Goal: Information Seeking & Learning: Find specific fact

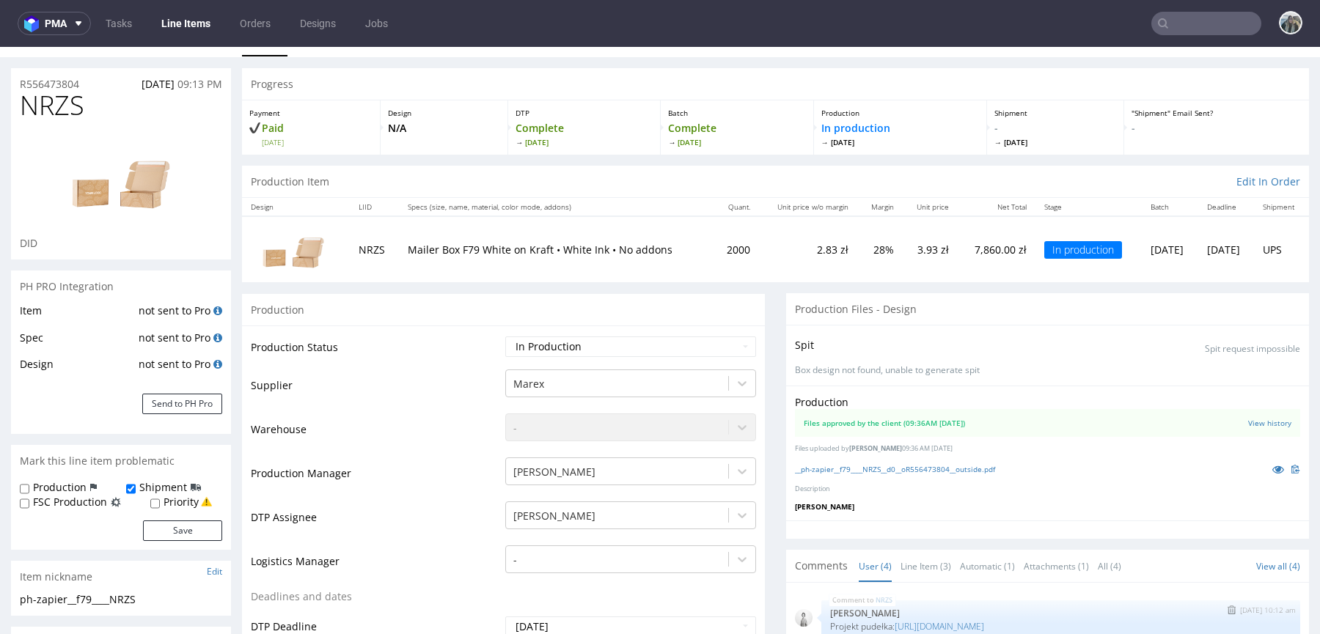
scroll to position [4, 0]
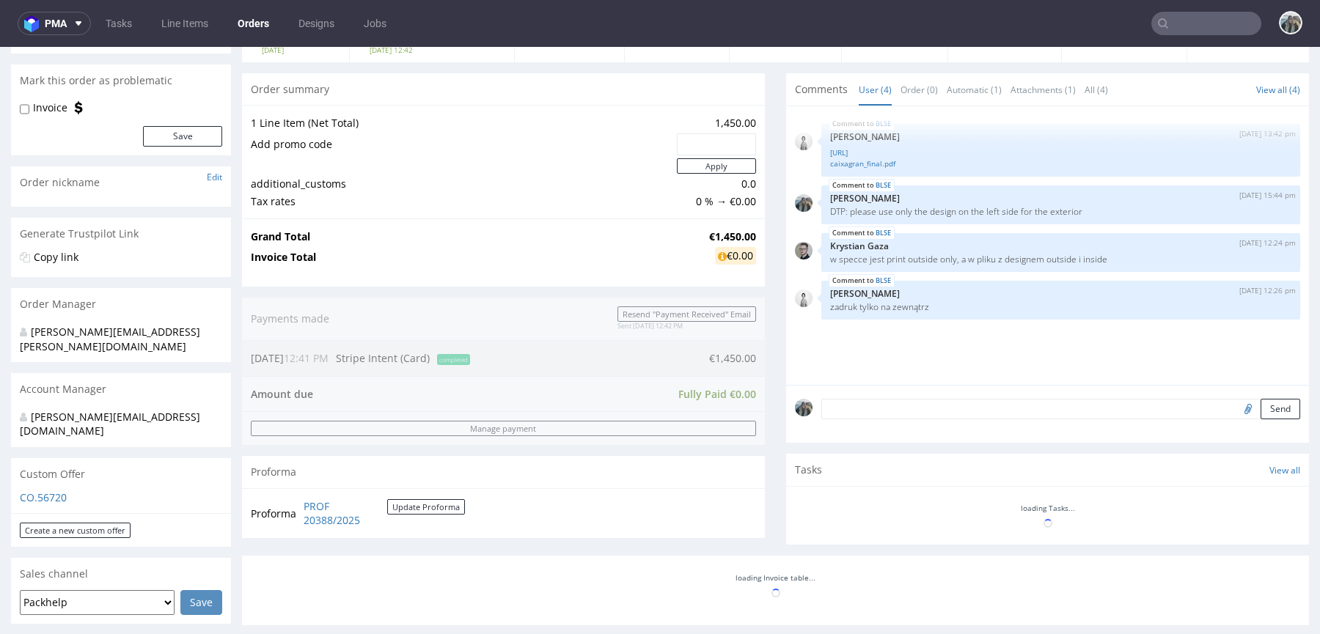
scroll to position [477, 0]
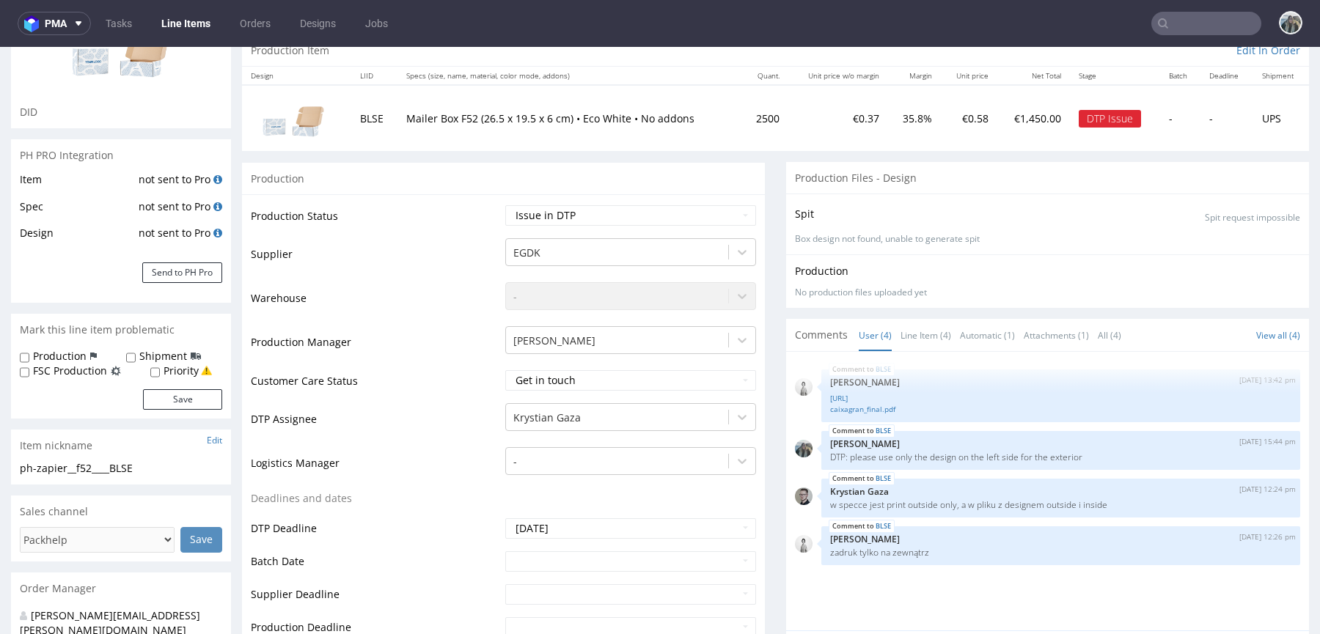
scroll to position [196, 0]
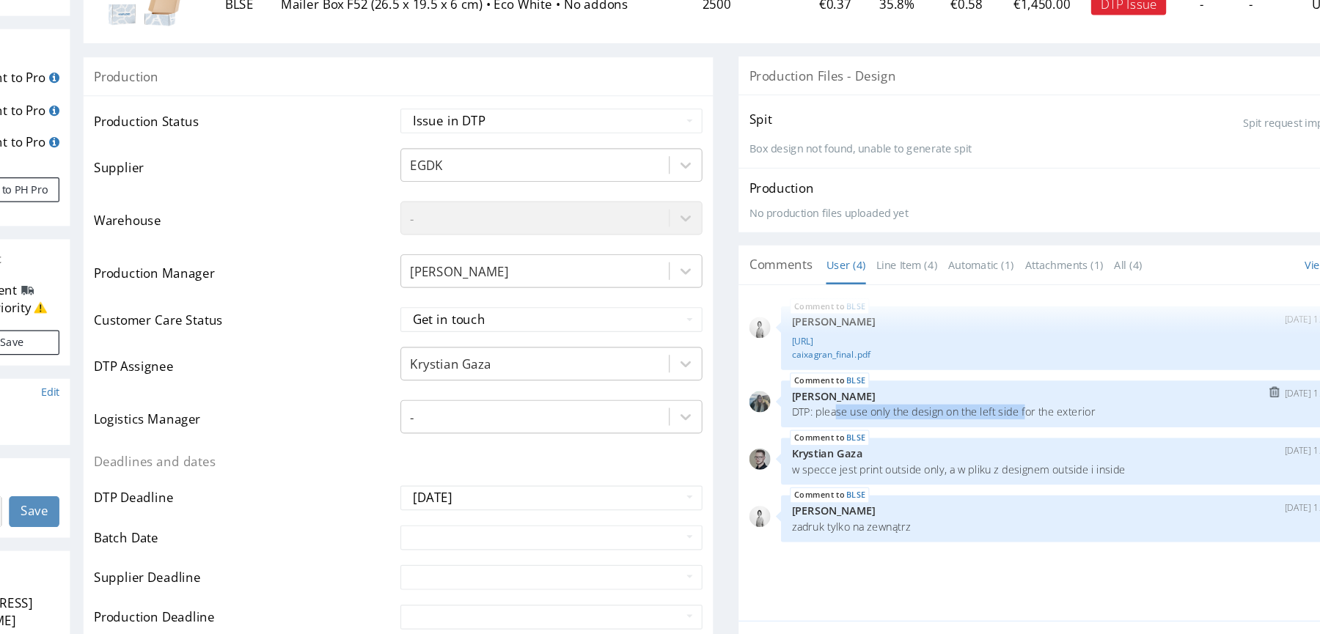
drag, startPoint x: 654, startPoint y: 338, endPoint x: 817, endPoint y: 339, distance: 162.8
click at [816, 339] on p "DTP: please use only the design on the left side for the exterior" at bounding box center [853, 336] width 461 height 11
drag, startPoint x: 873, startPoint y: 339, endPoint x: 639, endPoint y: 334, distance: 234.0
click at [639, 334] on p "DTP: please use only the design on the left side for the exterior" at bounding box center [853, 336] width 461 height 11
copy p "please use only the design on the left side for the exterior"
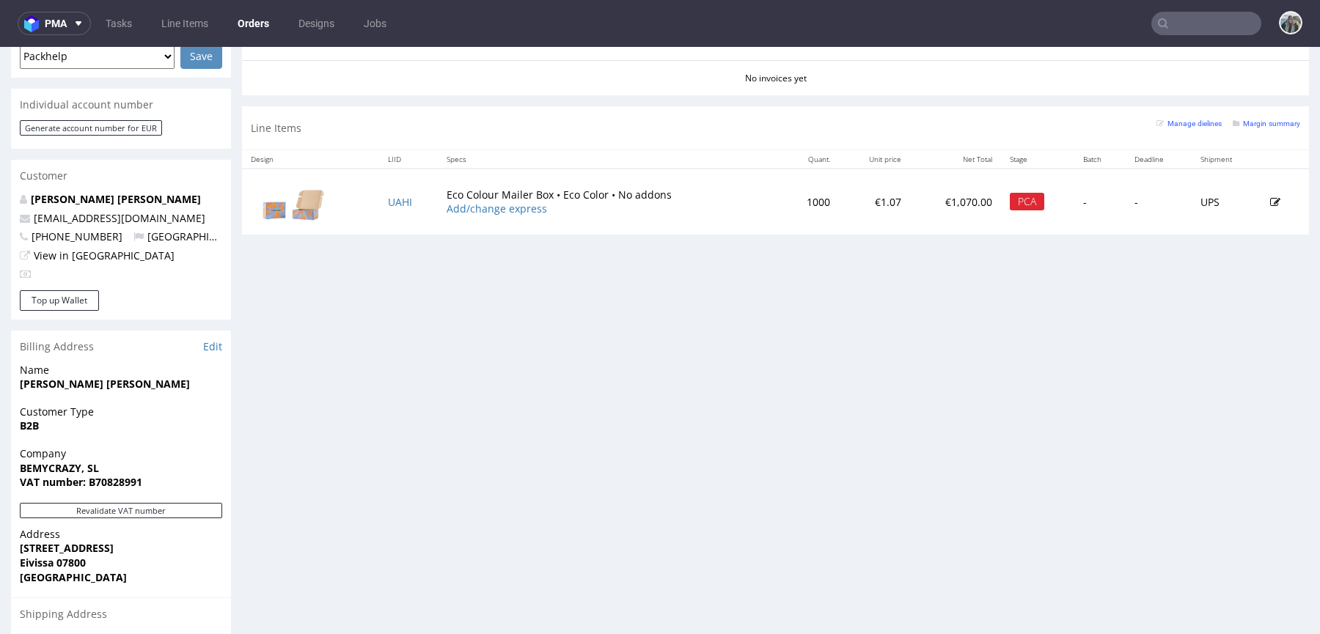
scroll to position [610, 0]
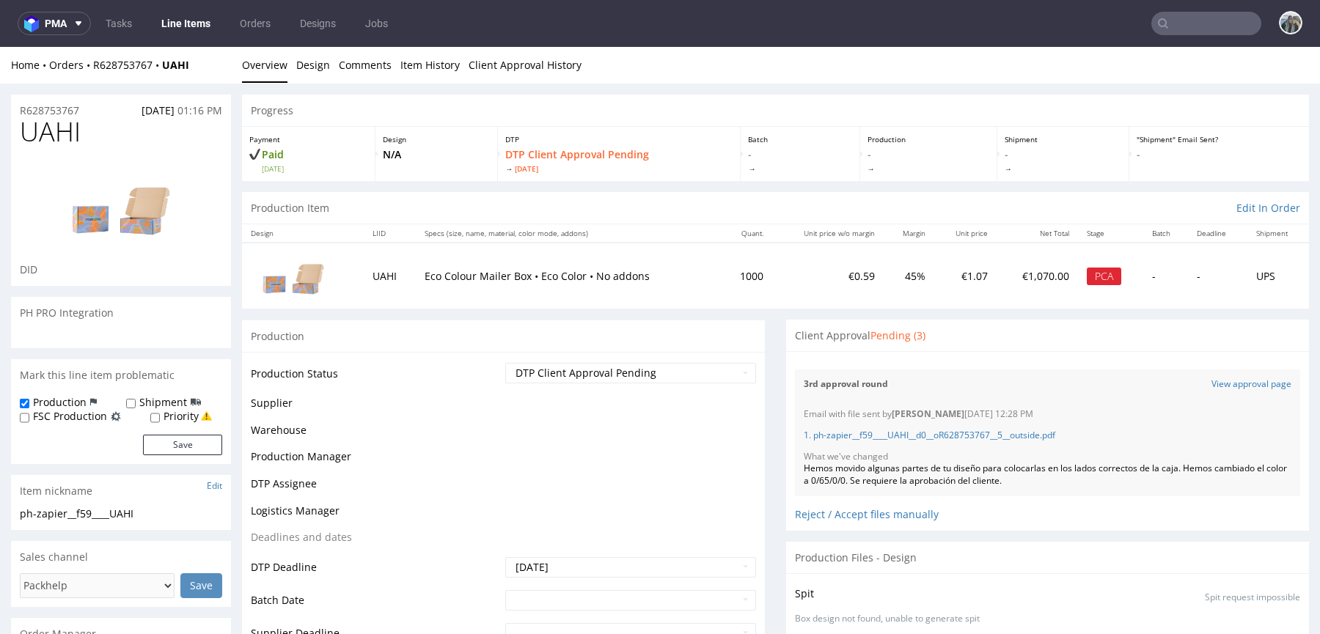
scroll to position [106, 0]
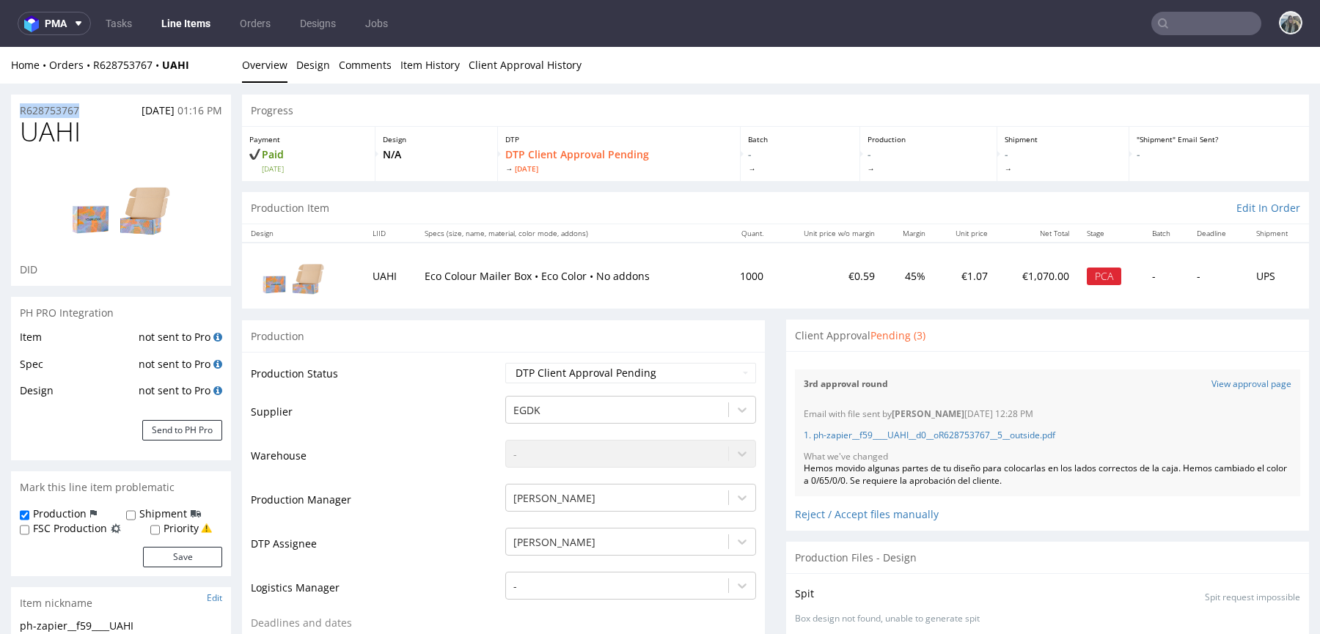
drag, startPoint x: 92, startPoint y: 114, endPoint x: 0, endPoint y: 114, distance: 92.4
copy p "R628753767"
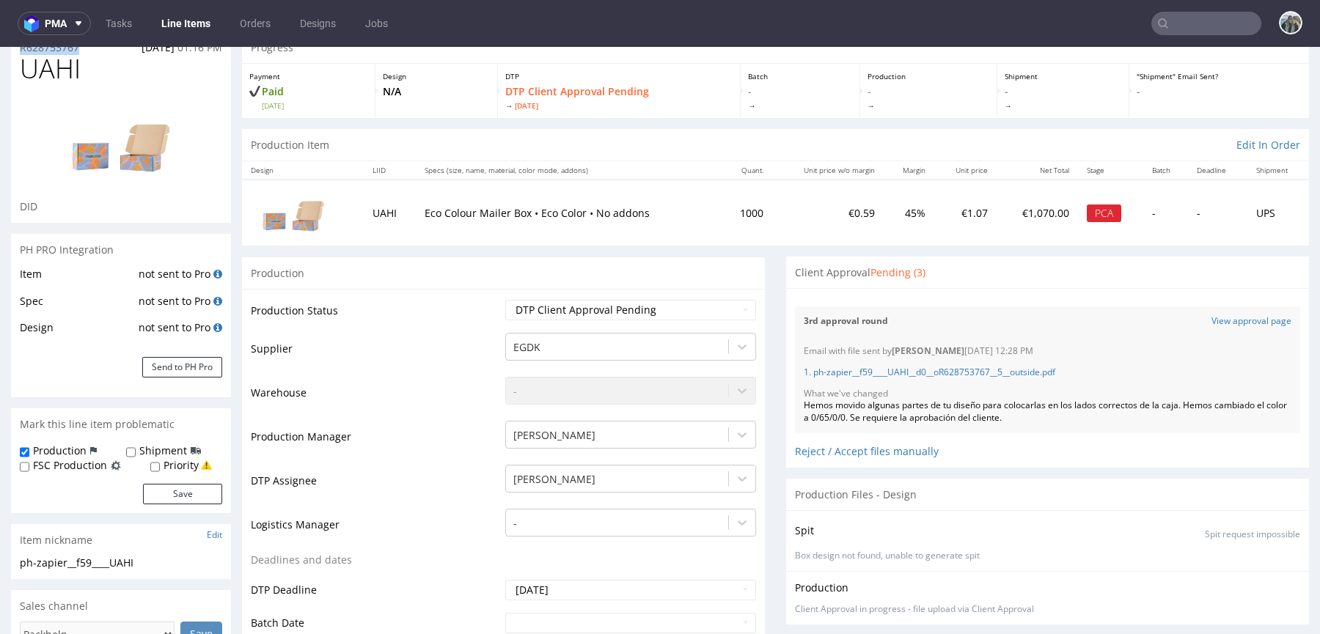
scroll to position [0, 0]
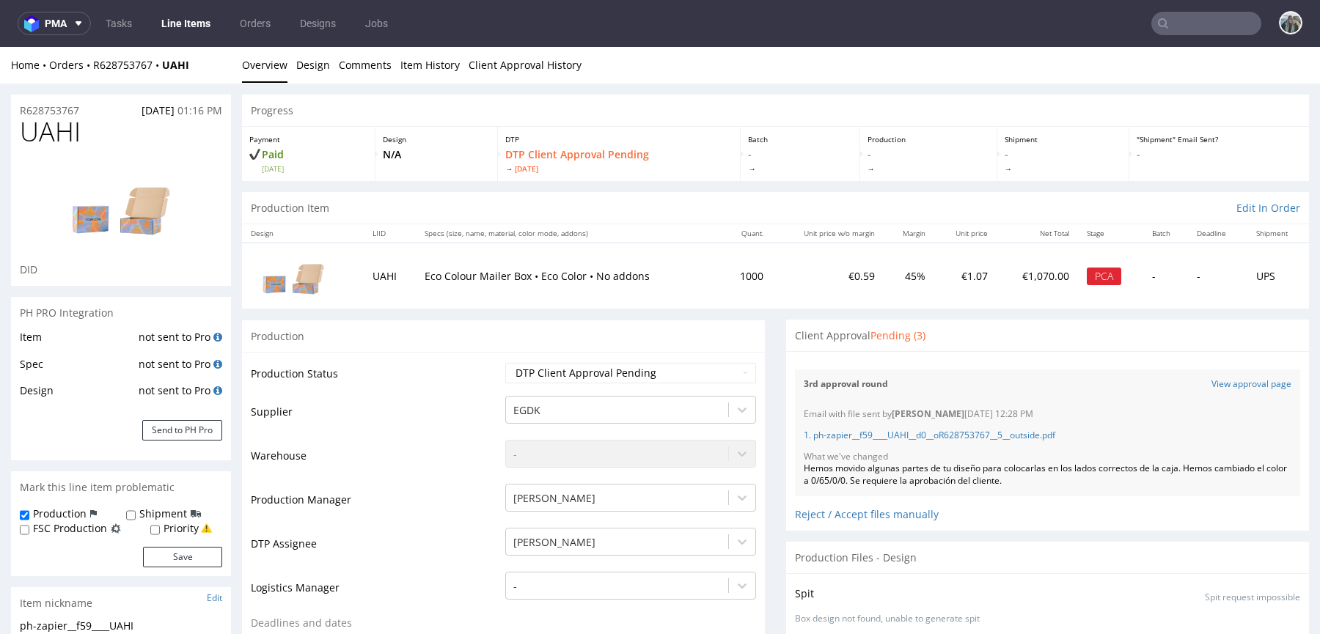
drag, startPoint x: 91, startPoint y: 125, endPoint x: 110, endPoint y: 112, distance: 22.8
click at [91, 125] on h1 "UAHI" at bounding box center [121, 131] width 202 height 29
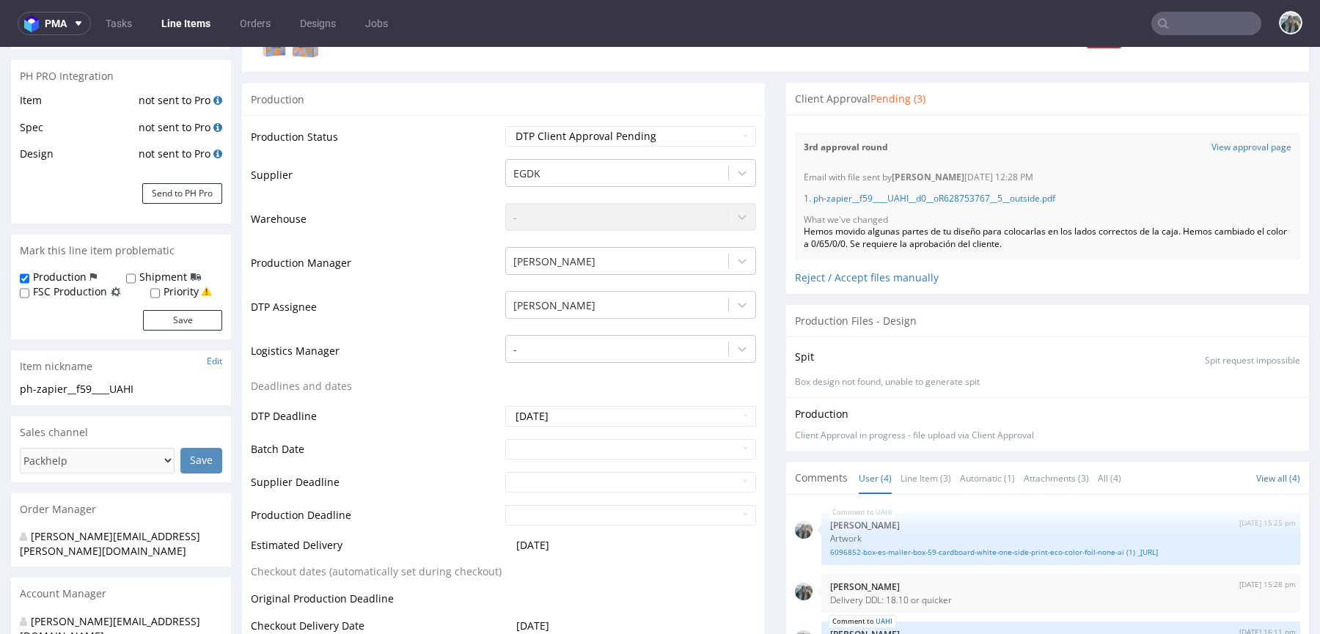
scroll to position [228, 0]
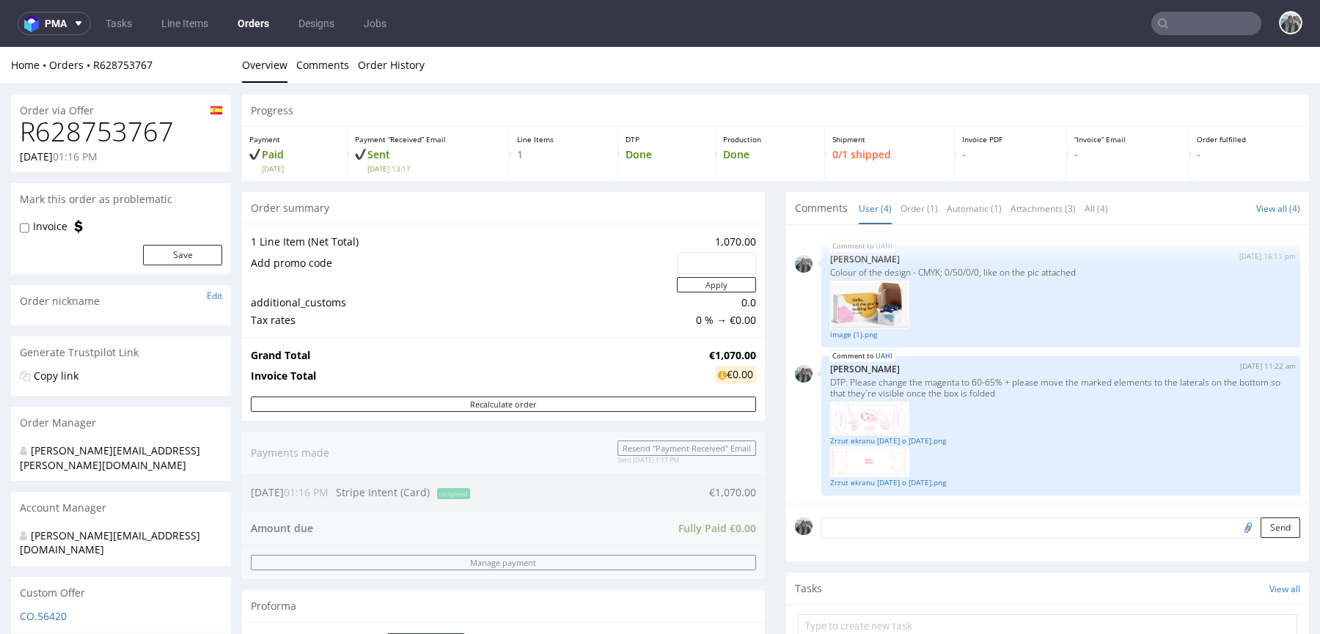
scroll to position [416, 0]
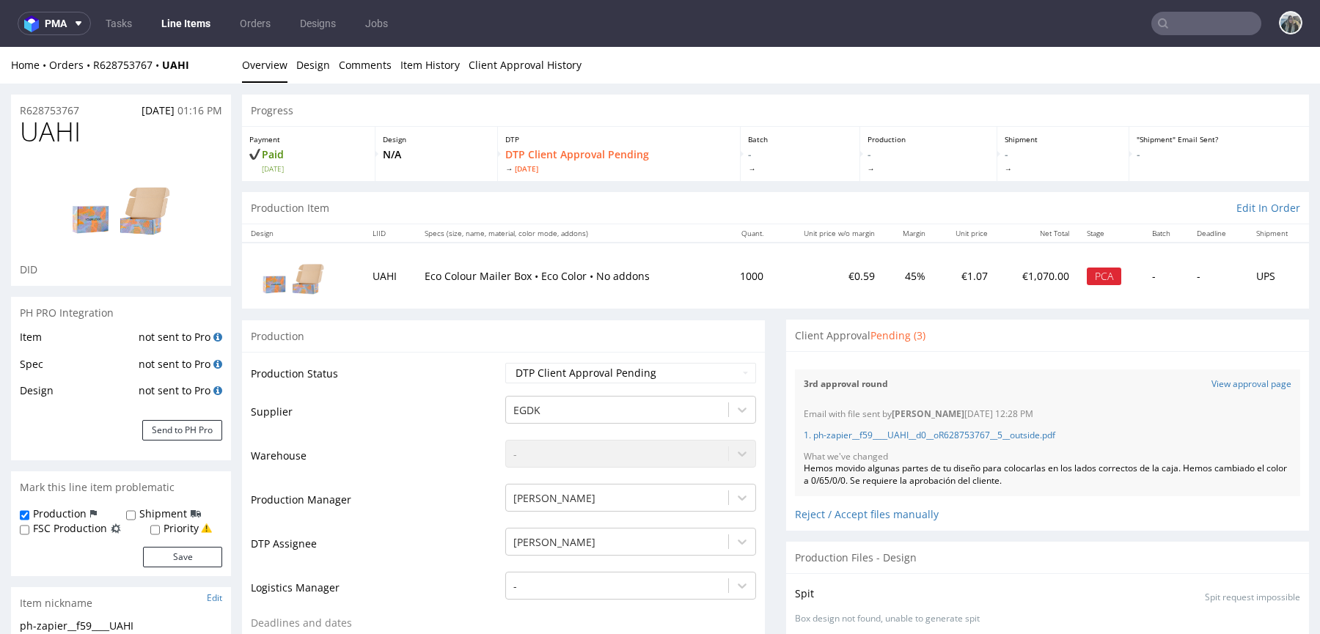
scroll to position [106, 0]
click at [1212, 384] on link "View approval page" at bounding box center [1251, 384] width 80 height 12
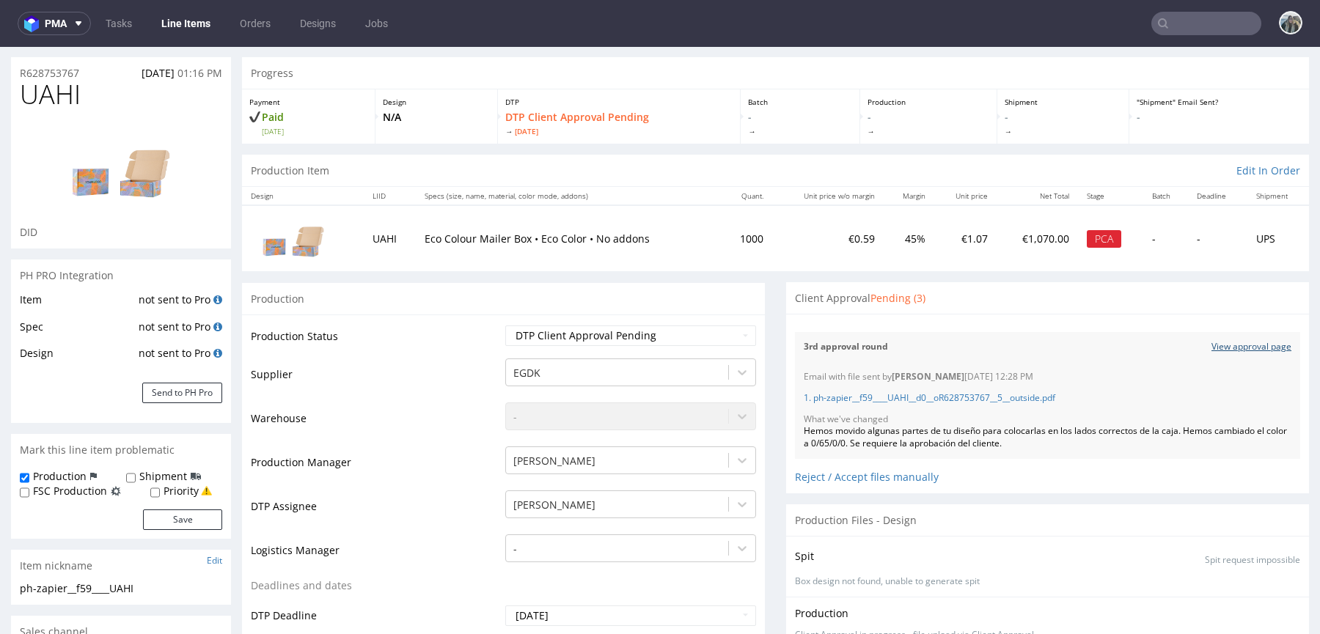
scroll to position [44, 0]
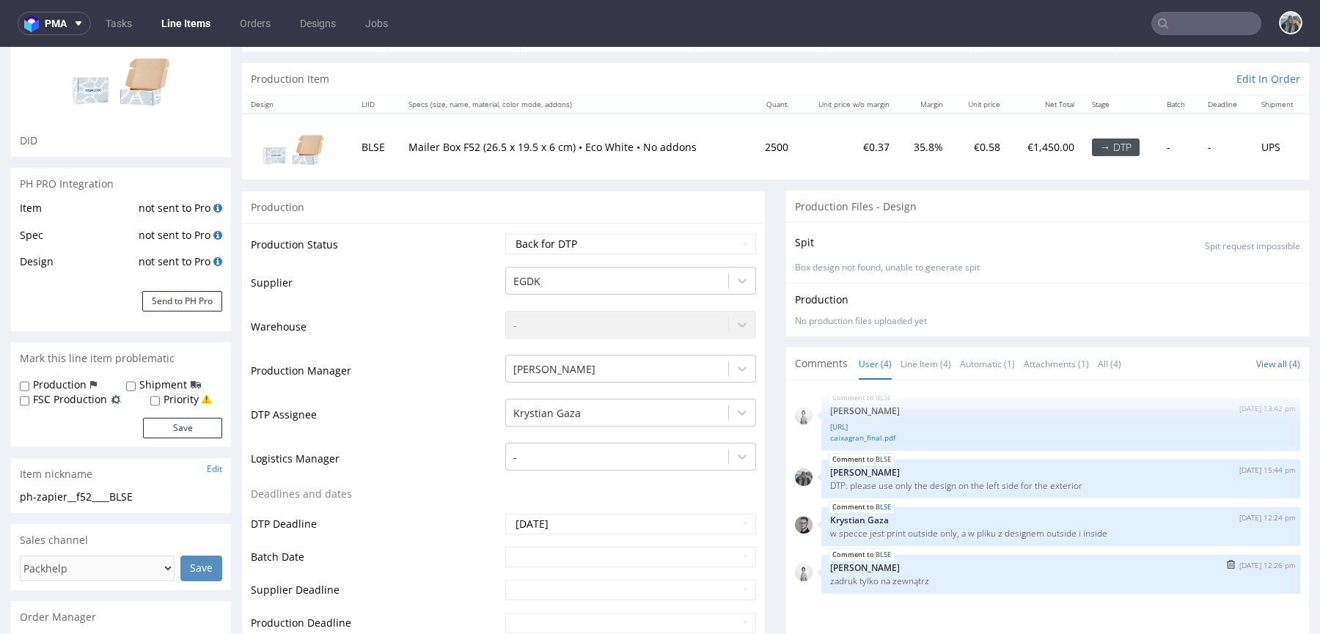
scroll to position [172, 0]
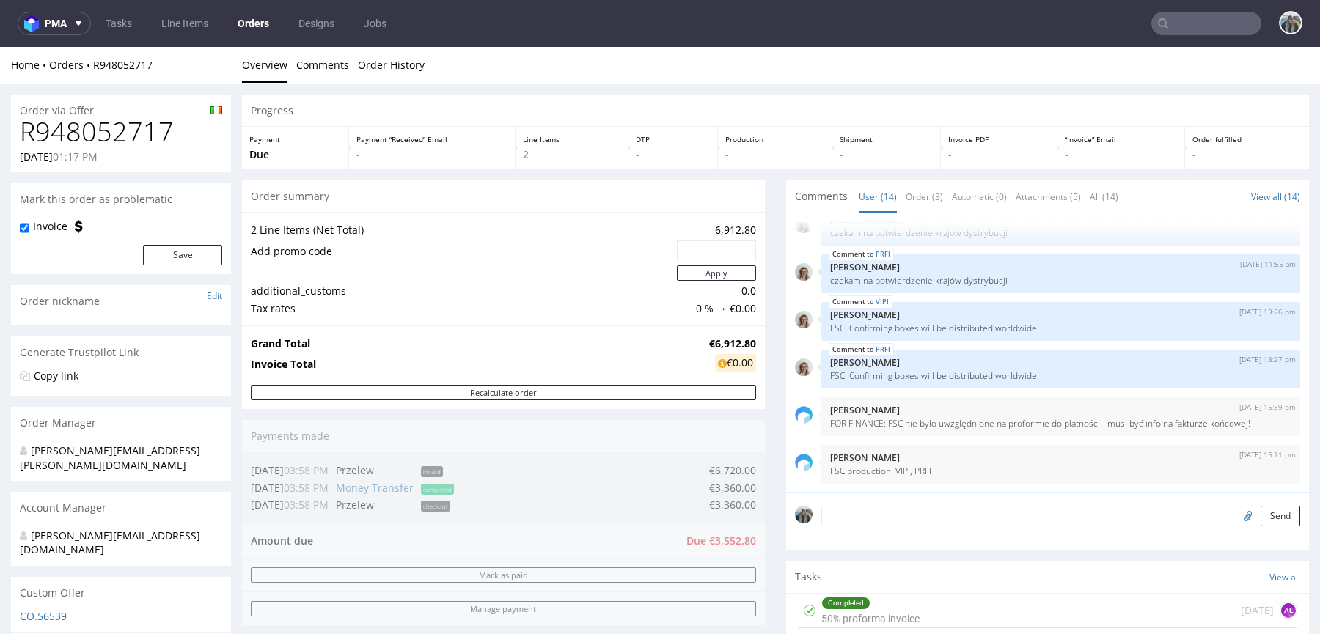
click at [106, 140] on h1 "R948052717" at bounding box center [121, 131] width 202 height 29
copy h1 "R948052717"
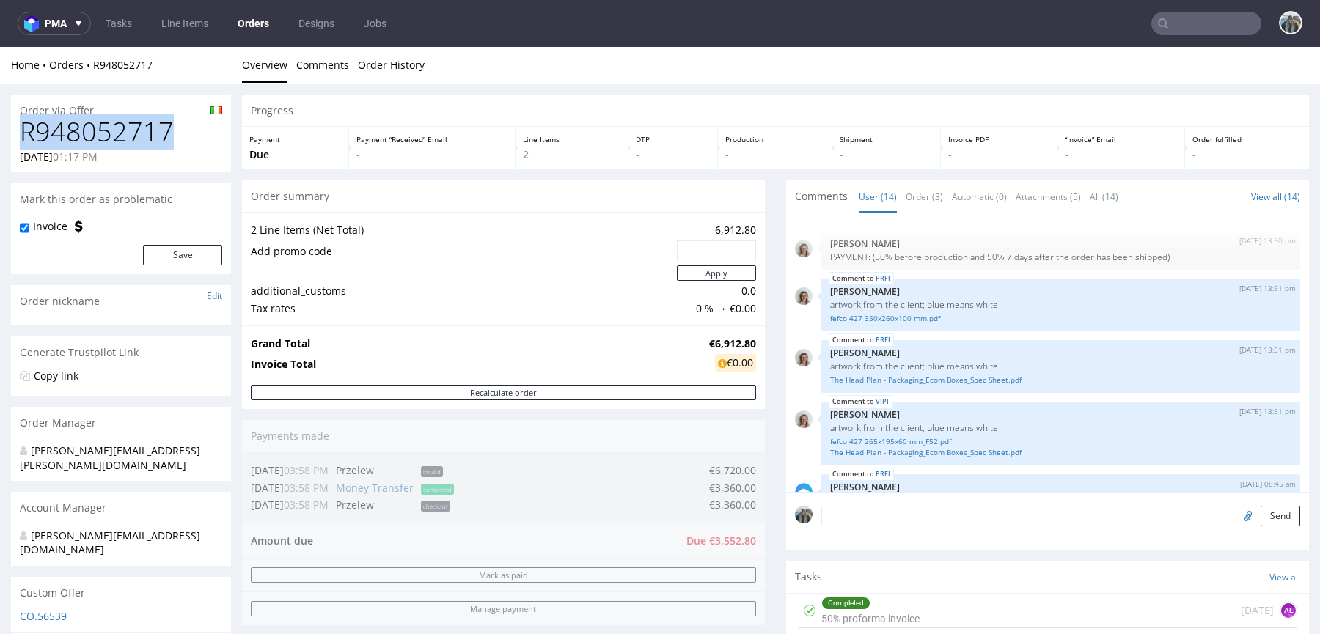
copy h1 "R948052717"
click at [117, 136] on h1 "R948052717" at bounding box center [121, 131] width 202 height 29
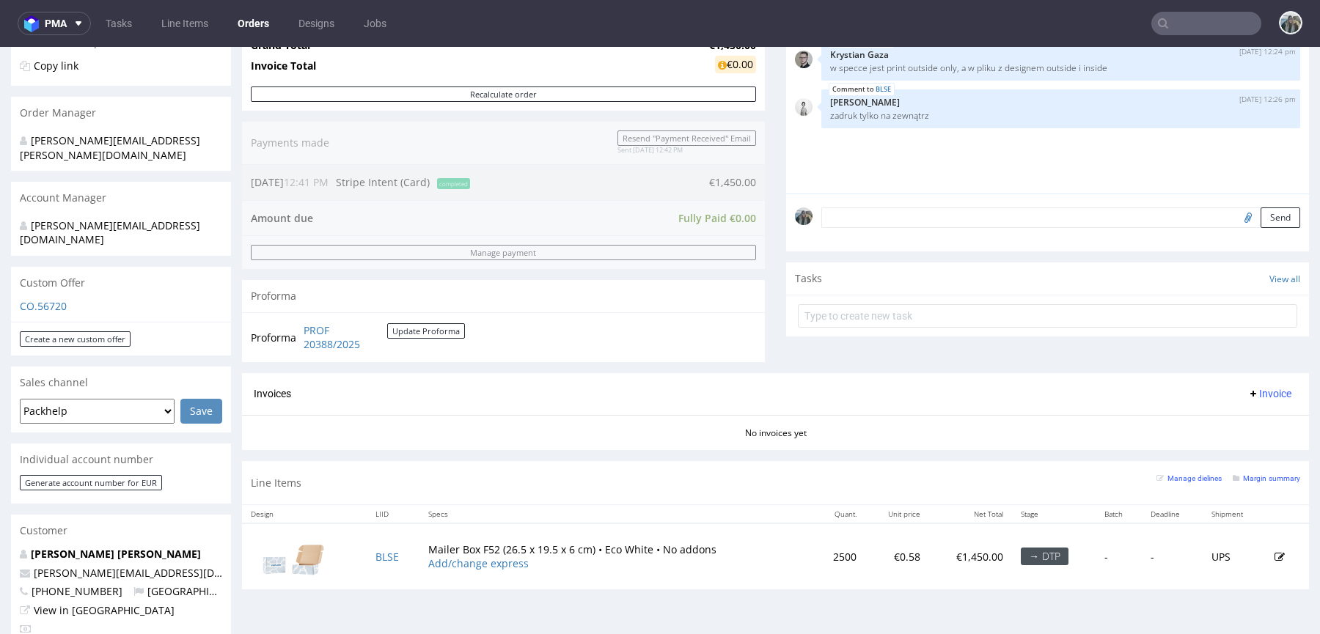
scroll to position [389, 0]
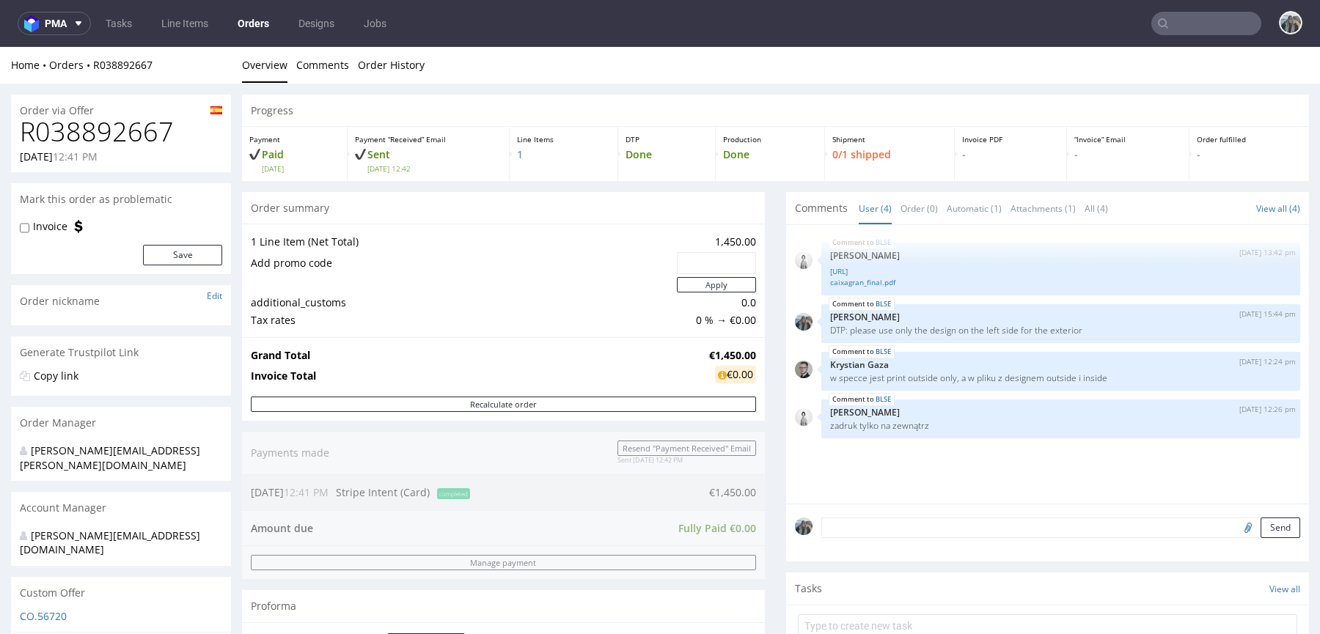
click at [139, 133] on h1 "R038892667" at bounding box center [121, 131] width 202 height 29
click at [139, 132] on h1 "R038892667" at bounding box center [121, 131] width 202 height 29
copy h1 "R038892667"
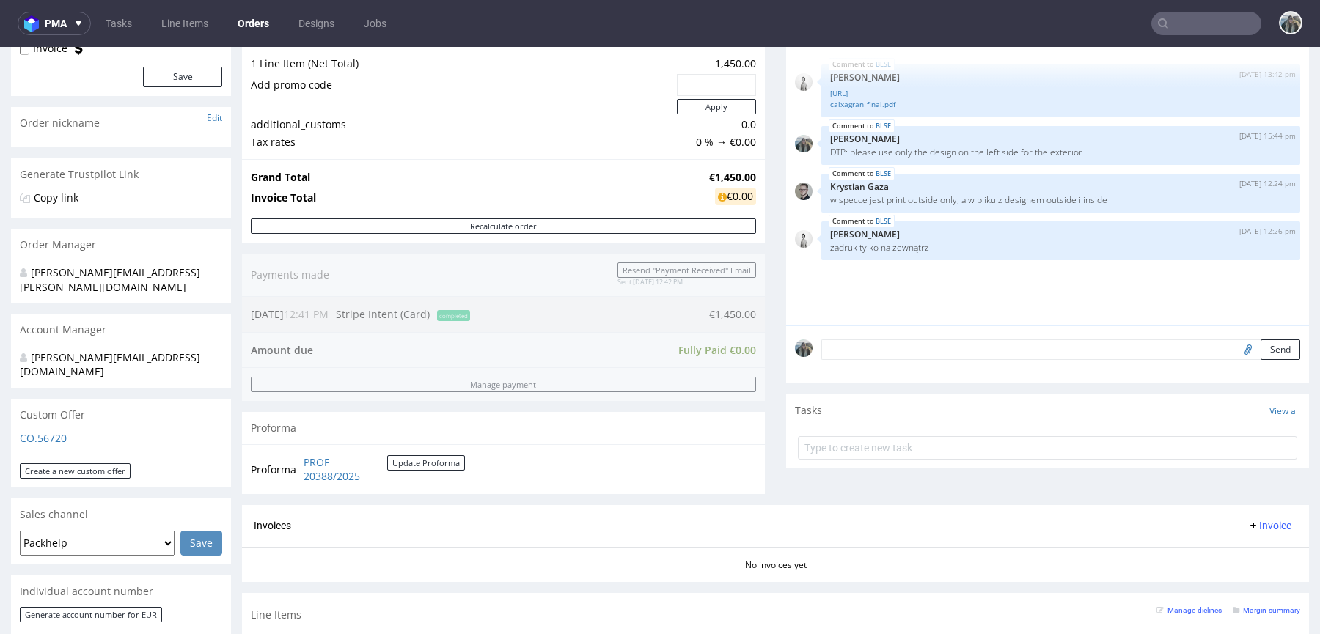
scroll to position [283, 0]
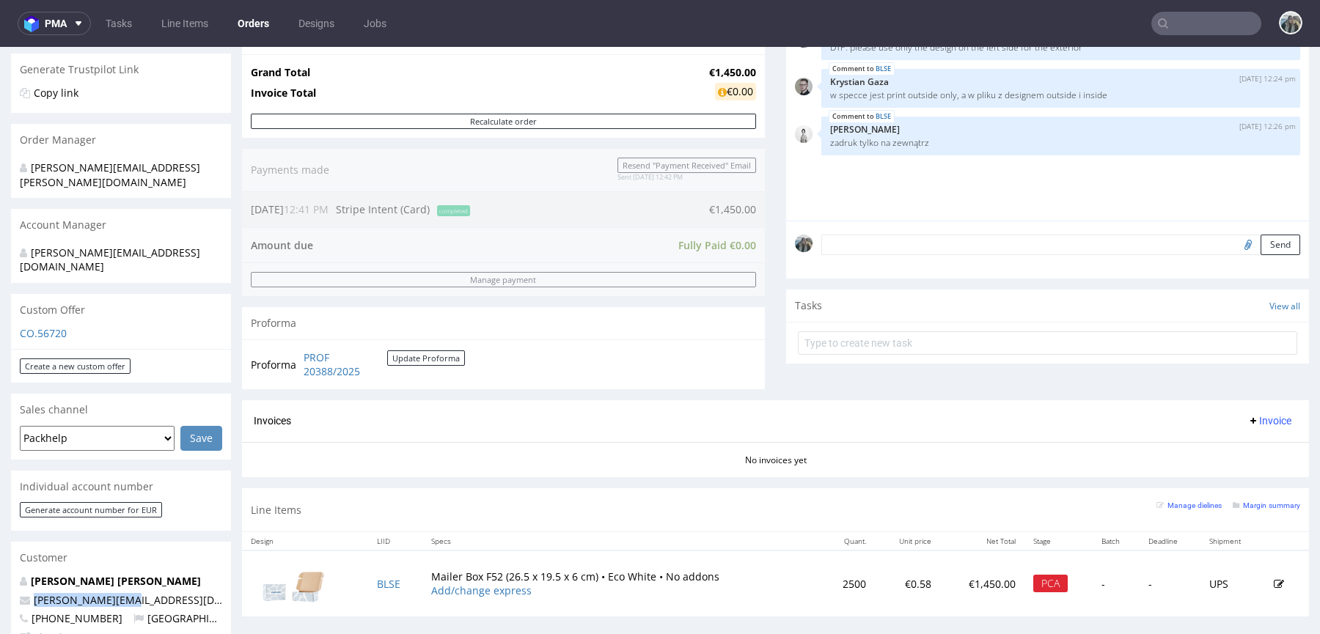
drag, startPoint x: 151, startPoint y: 579, endPoint x: 4, endPoint y: 573, distance: 147.5
click at [0, 576] on div "Order via Offer R038892667 23.09.2025 12:41 PM Mark this order as problematic I…" at bounding box center [660, 503] width 1320 height 1405
copy span "david@gecanor.com"
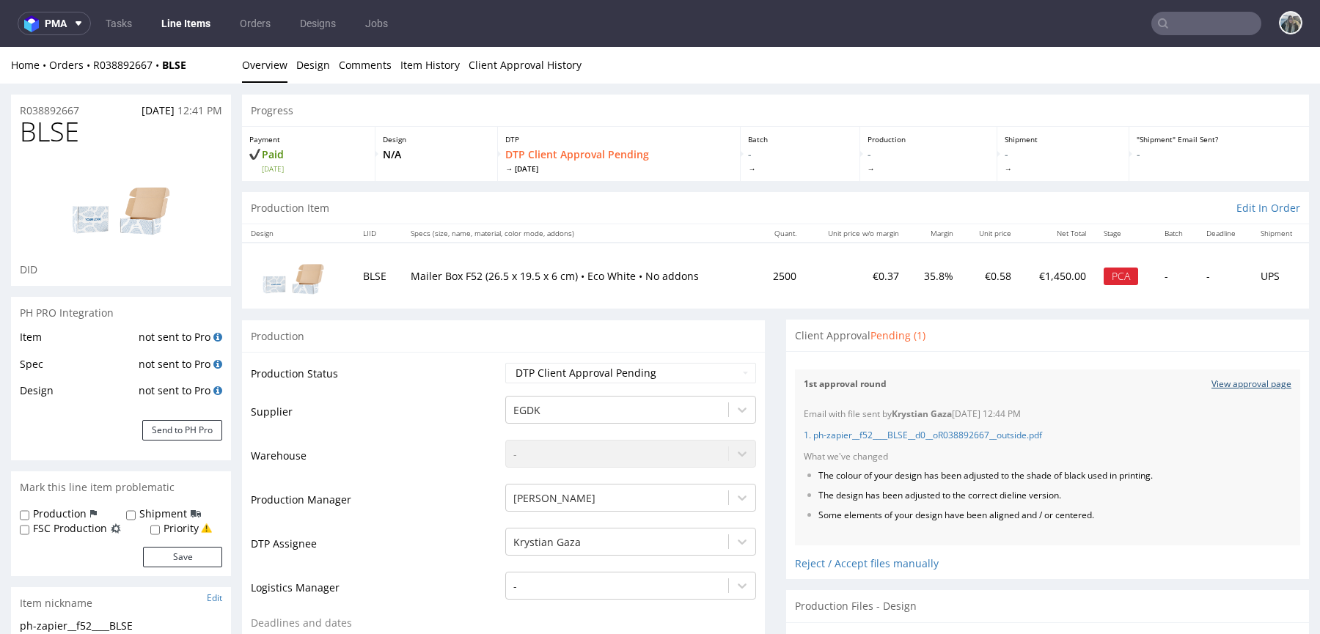
click at [1212, 378] on link "View approval page" at bounding box center [1251, 384] width 80 height 12
click at [1006, 433] on link "1. ph-zapier__f52____BLSE__d0__oR038892667__outside.pdf" at bounding box center [923, 435] width 238 height 12
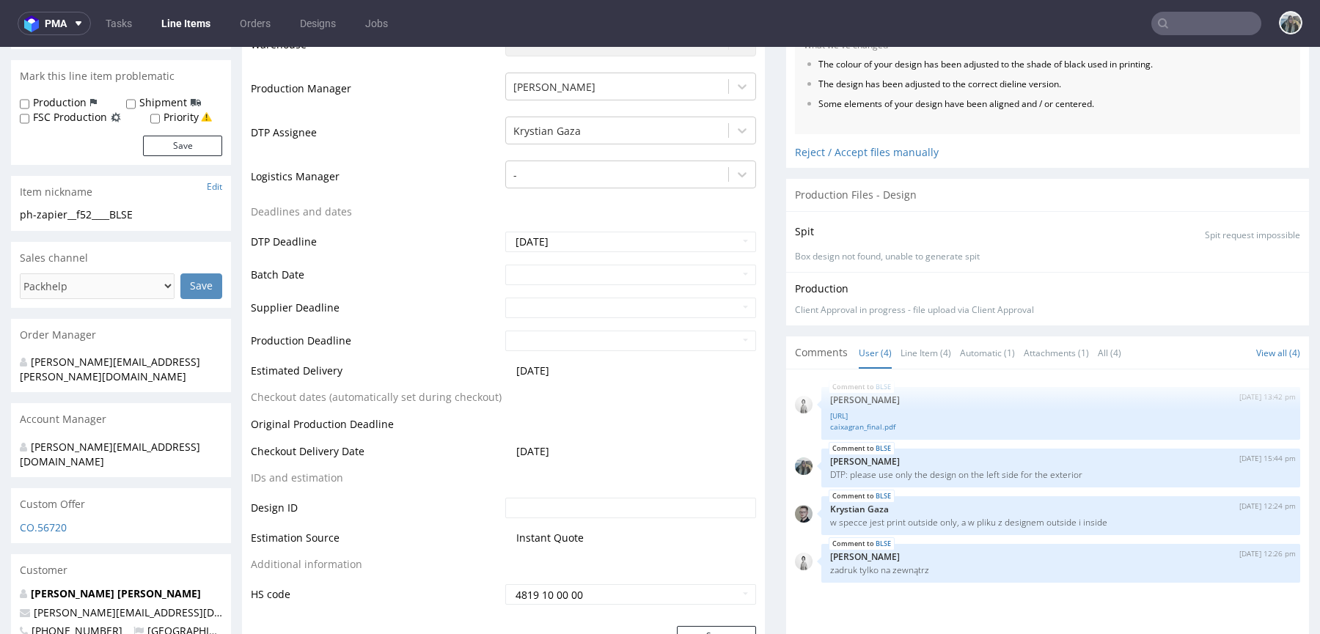
scroll to position [415, 0]
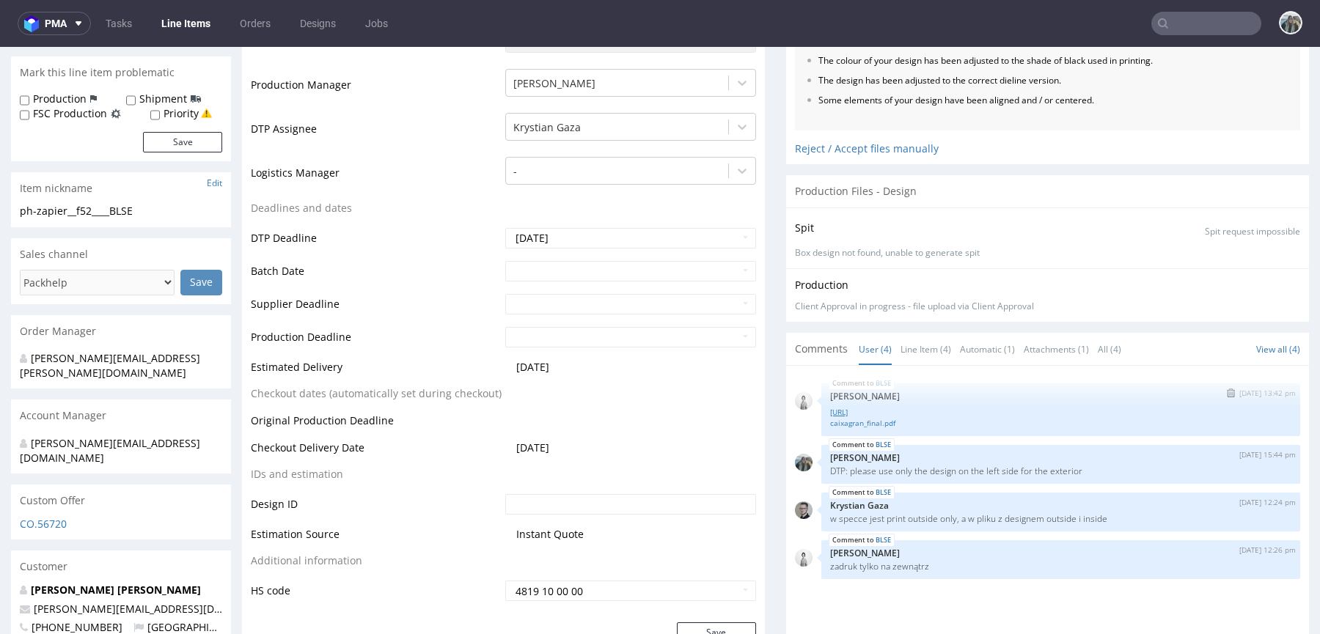
click at [872, 411] on link "caixagran_final.ai" at bounding box center [1060, 412] width 461 height 11
click at [875, 410] on link "caixagran_final.ai" at bounding box center [1060, 412] width 461 height 11
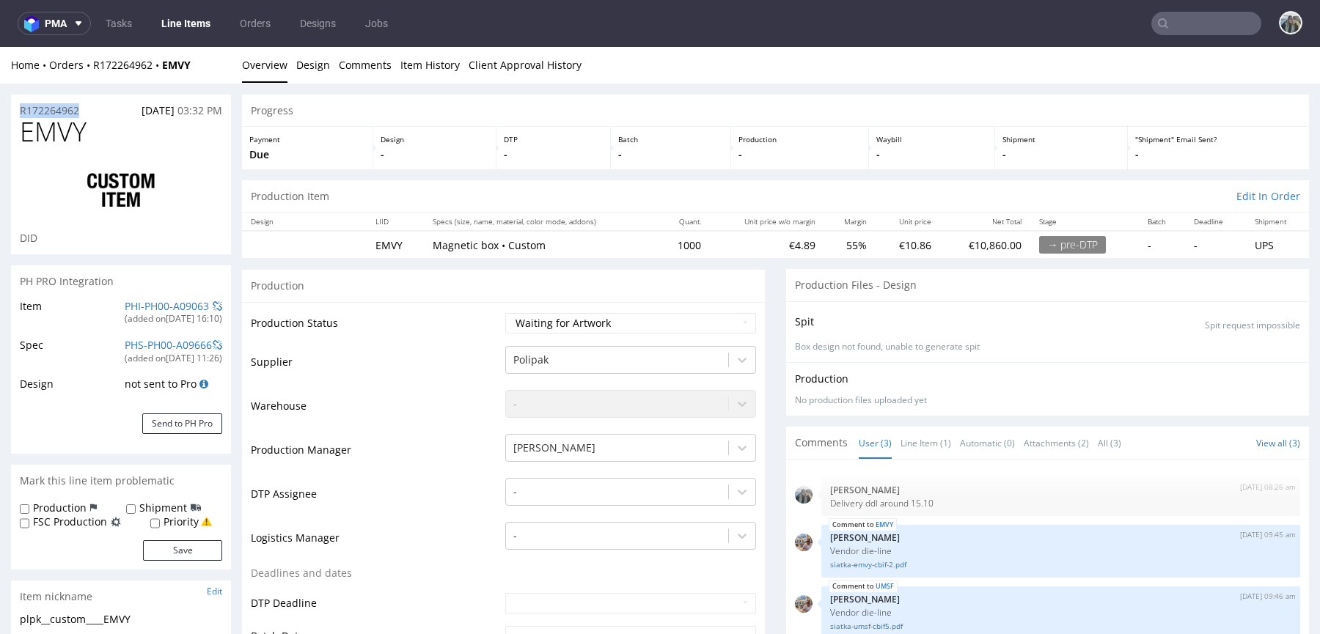
drag, startPoint x: 87, startPoint y: 114, endPoint x: 0, endPoint y: 114, distance: 86.5
copy p "R172264962"
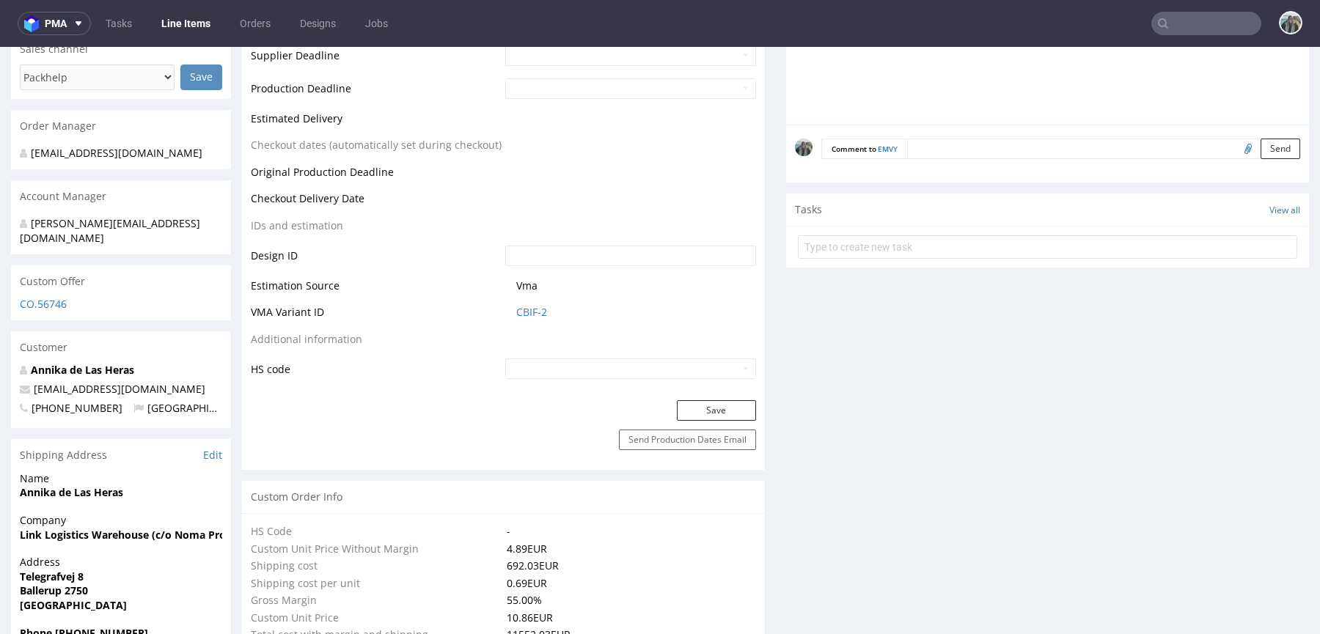
scroll to position [192, 0]
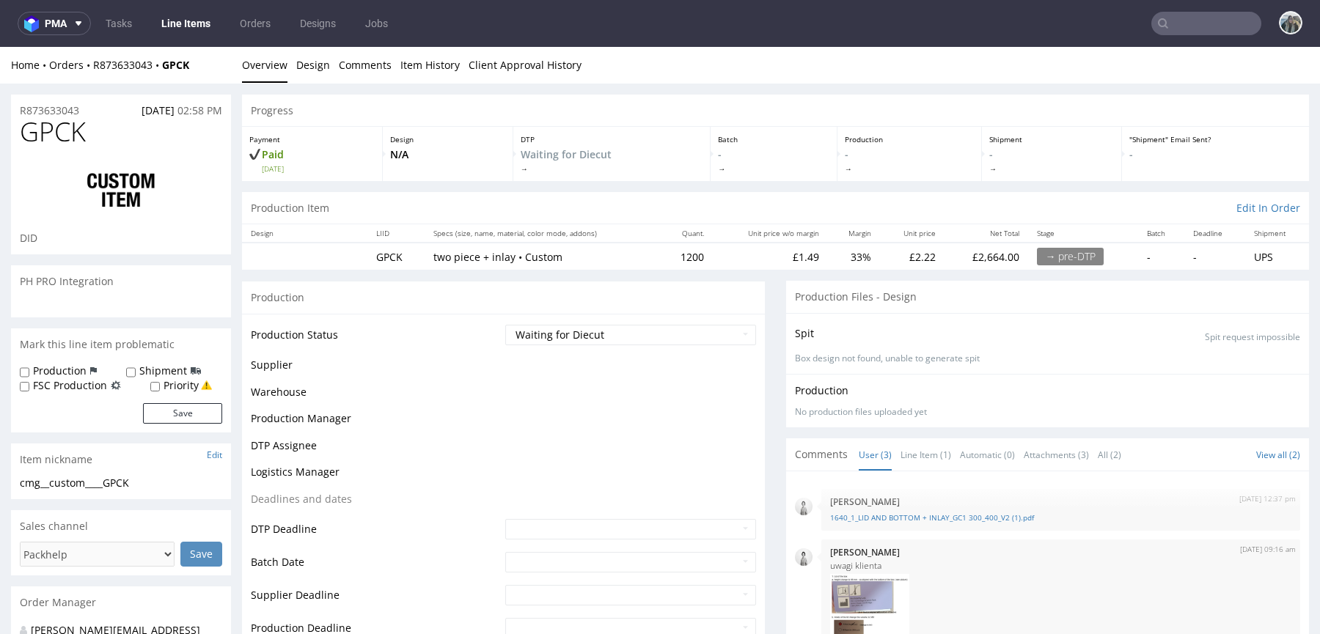
drag, startPoint x: 95, startPoint y: 115, endPoint x: 0, endPoint y: 115, distance: 94.6
copy p "R873633043"
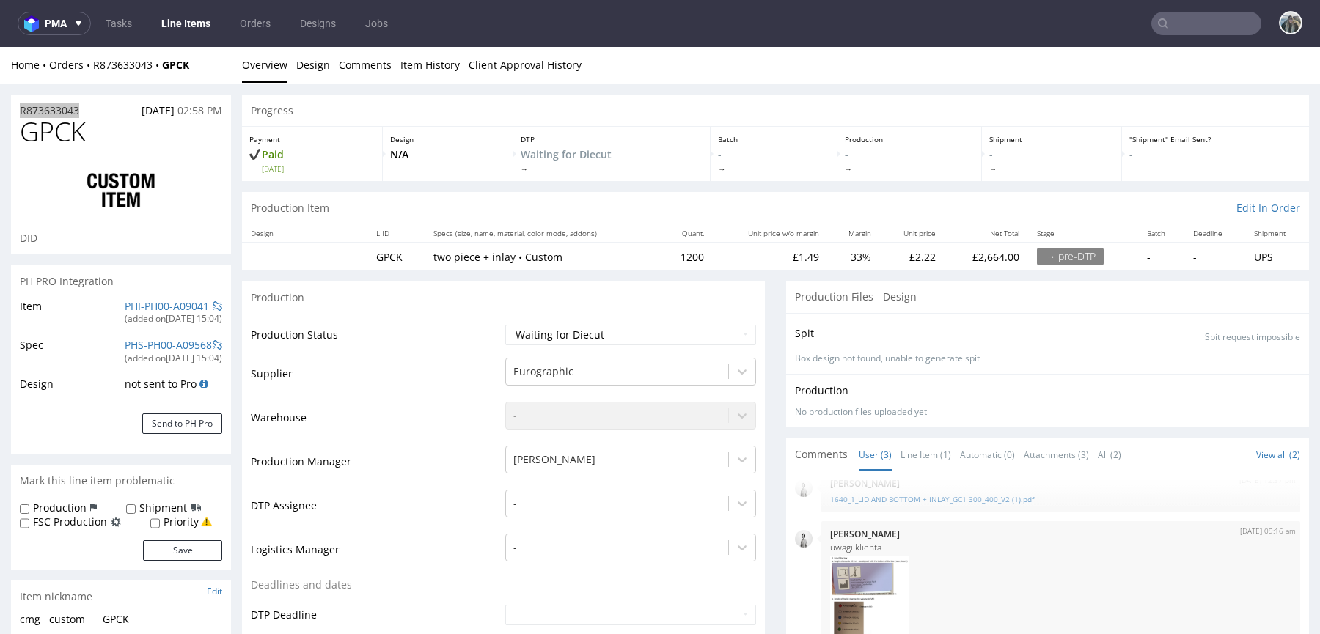
click at [1170, 12] on div at bounding box center [1206, 23] width 110 height 23
click at [1171, 12] on input "text" at bounding box center [1206, 23] width 110 height 23
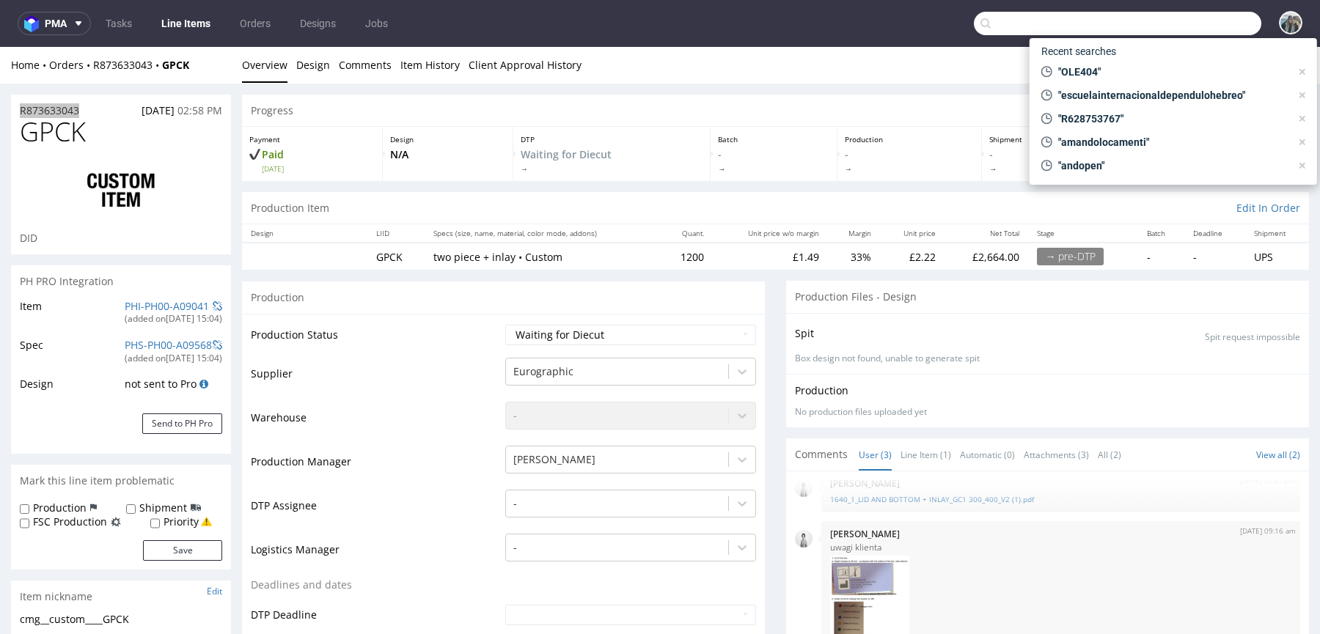
paste input "R873633043"
type input "R873633043"
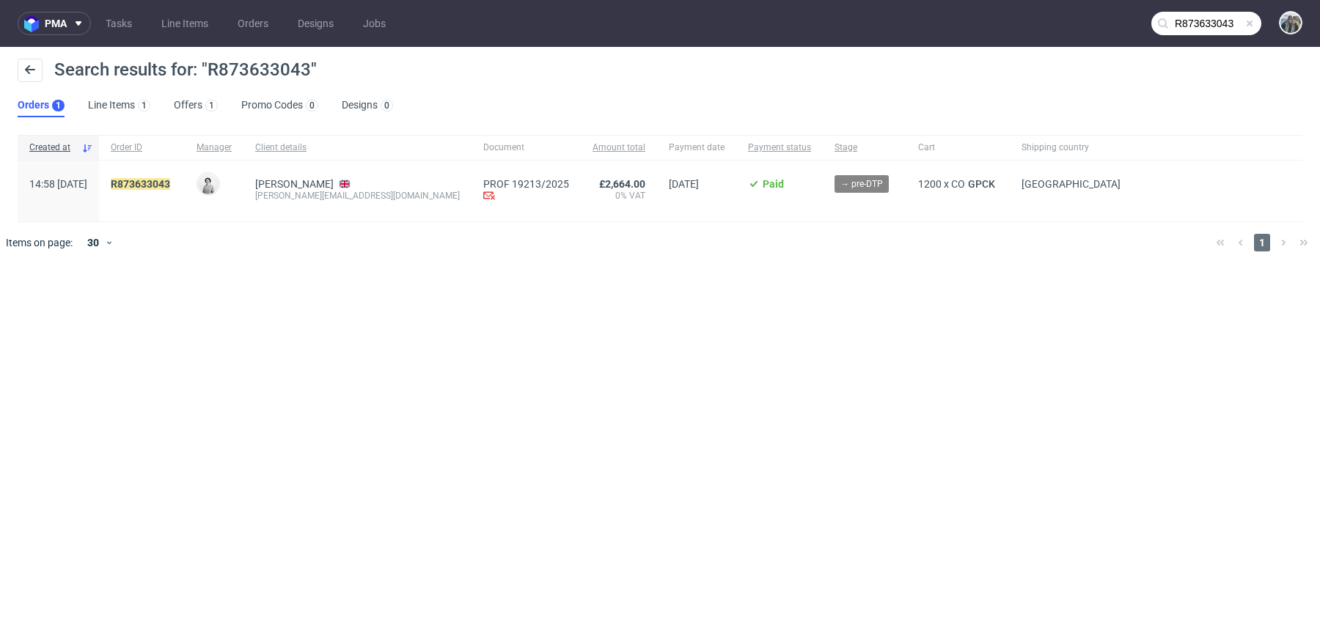
click at [164, 175] on div "R873633043" at bounding box center [142, 191] width 86 height 61
click at [164, 181] on mark "R873633043" at bounding box center [140, 184] width 59 height 12
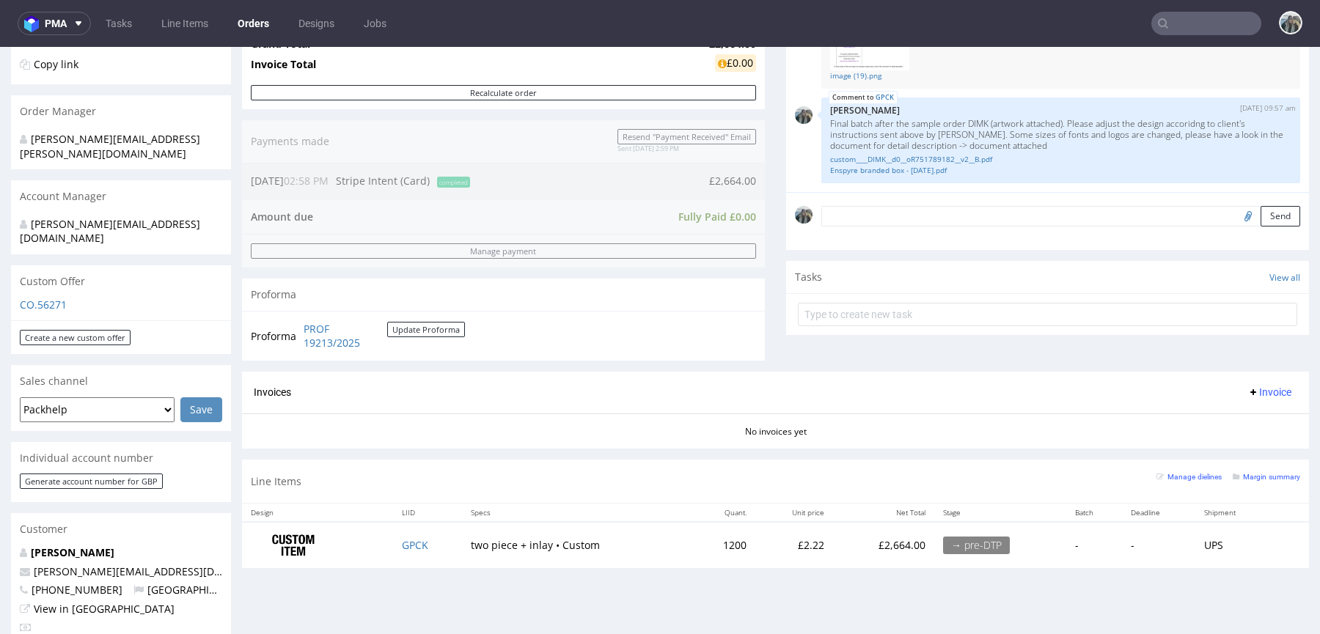
scroll to position [342, 0]
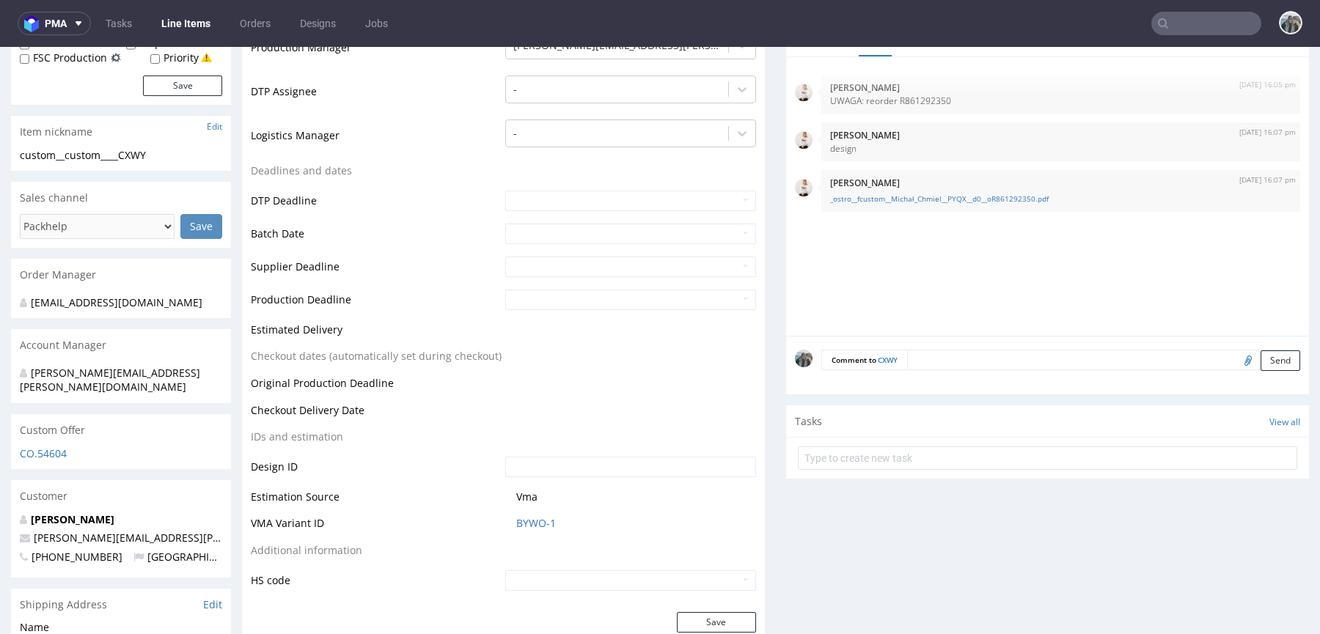
scroll to position [571, 0]
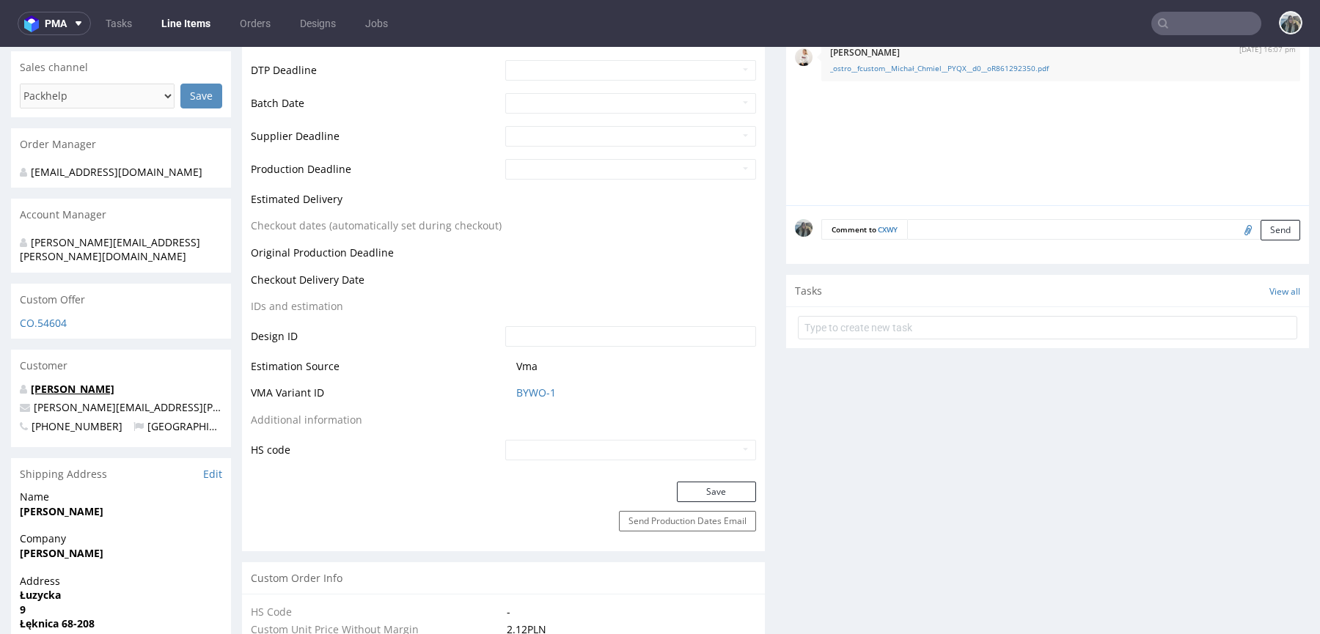
click at [78, 382] on link "Michał Chmiel" at bounding box center [73, 389] width 84 height 14
drag, startPoint x: 206, startPoint y: 395, endPoint x: 0, endPoint y: 395, distance: 206.1
copy span "michal.chmiel.kase@gmail.com"
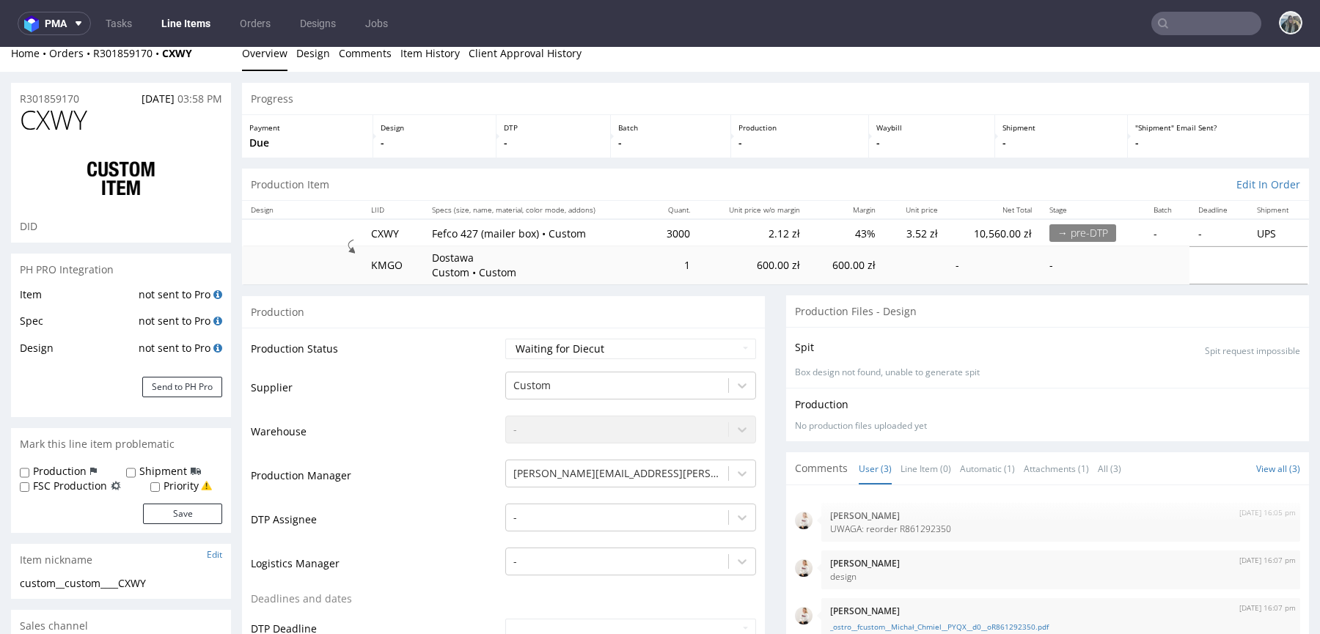
scroll to position [0, 0]
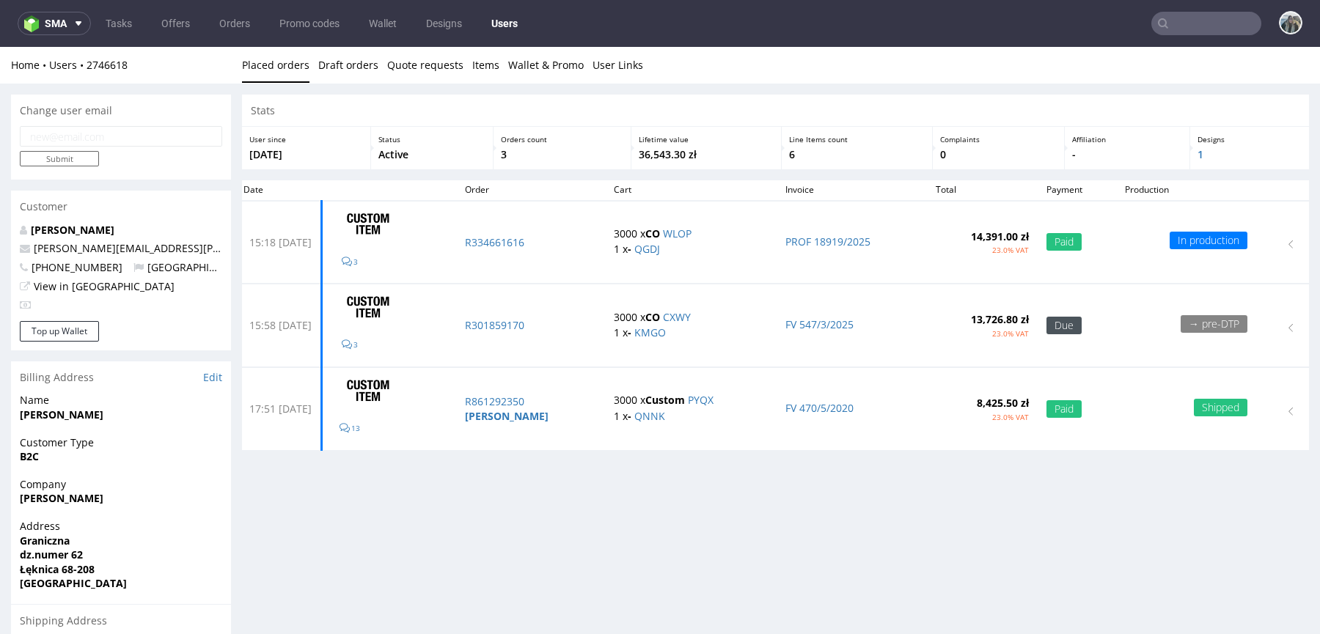
click at [1172, 21] on input "text" at bounding box center [1206, 23] width 110 height 23
paste input "[PERSON_NAME][EMAIL_ADDRESS][PERSON_NAME][PERSON_NAME][DOMAIN_NAME]"
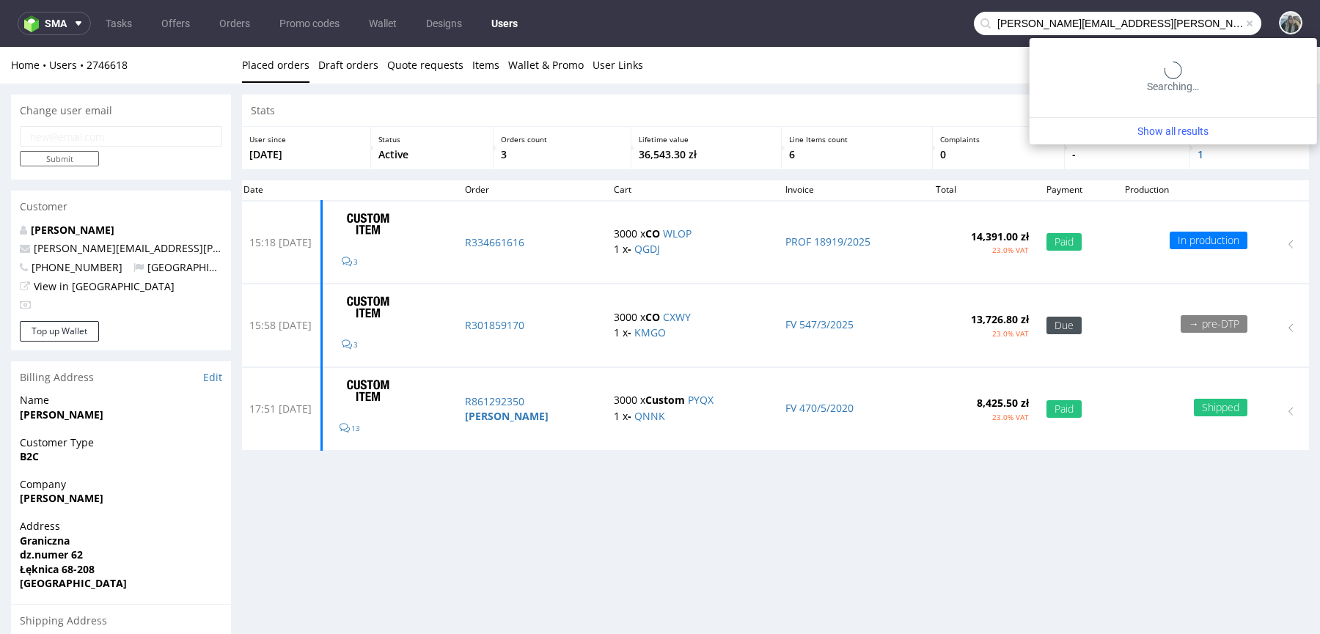
type input "[PERSON_NAME][EMAIL_ADDRESS][PERSON_NAME][PERSON_NAME][DOMAIN_NAME]"
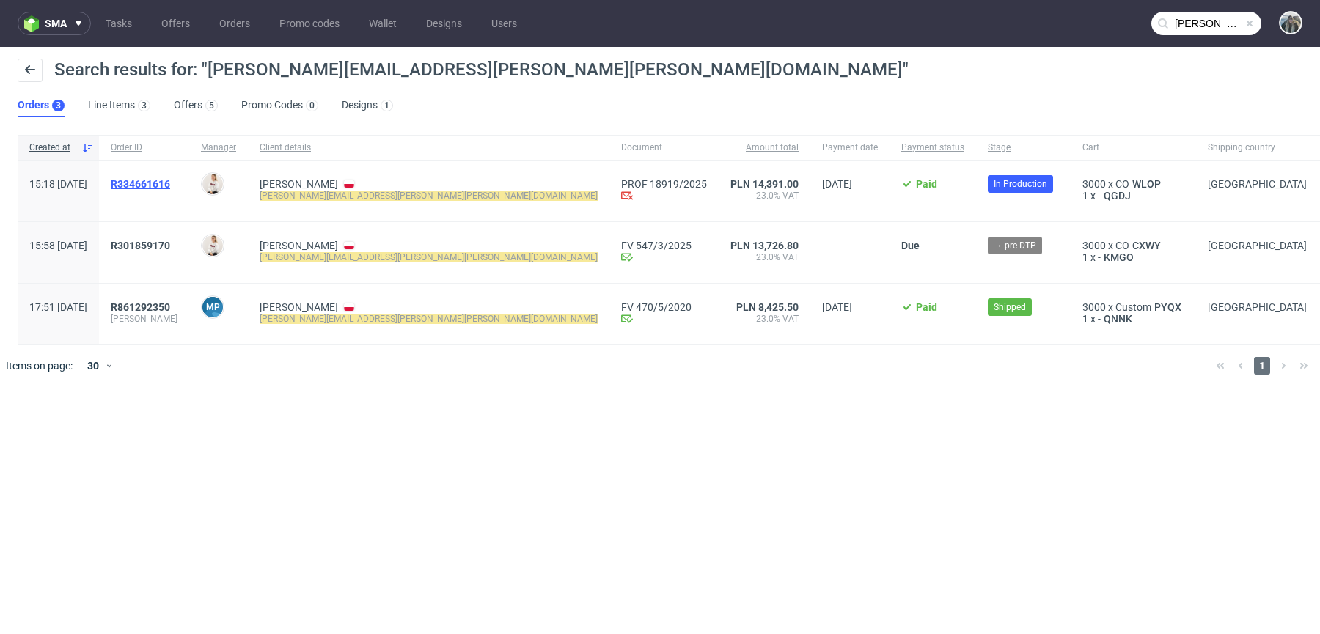
click at [170, 186] on span "R334661616" at bounding box center [140, 184] width 59 height 12
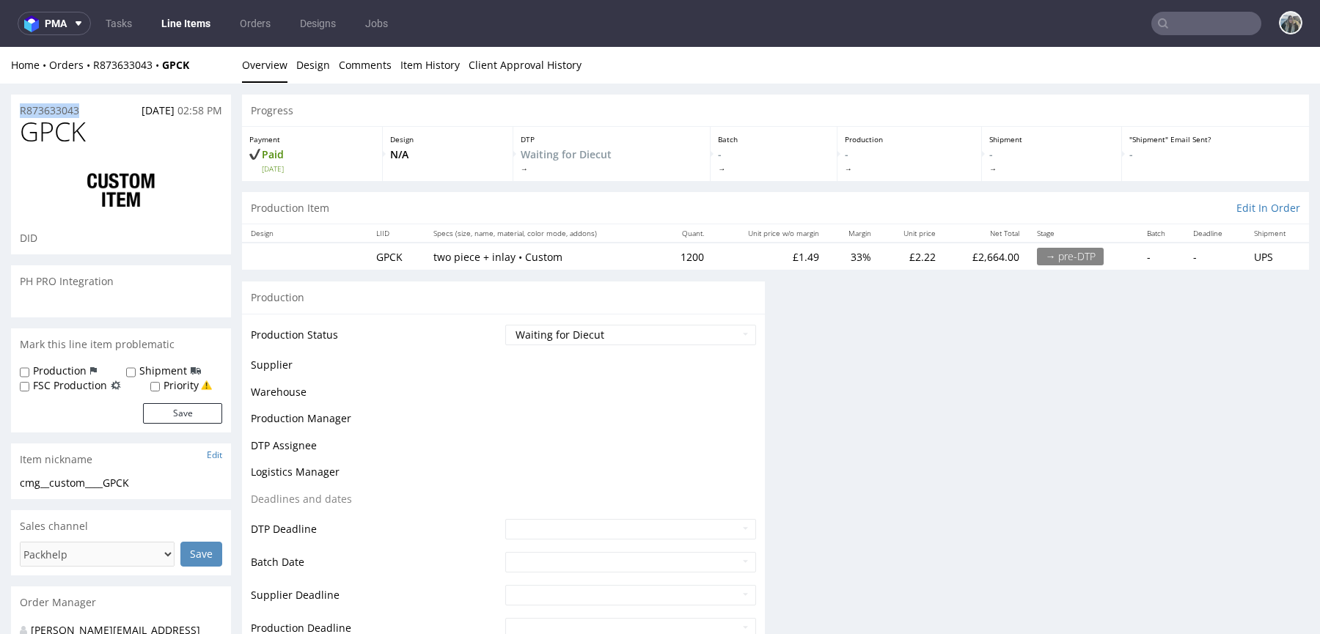
drag, startPoint x: 92, startPoint y: 112, endPoint x: 4, endPoint y: 106, distance: 87.5
copy p "R873633043"
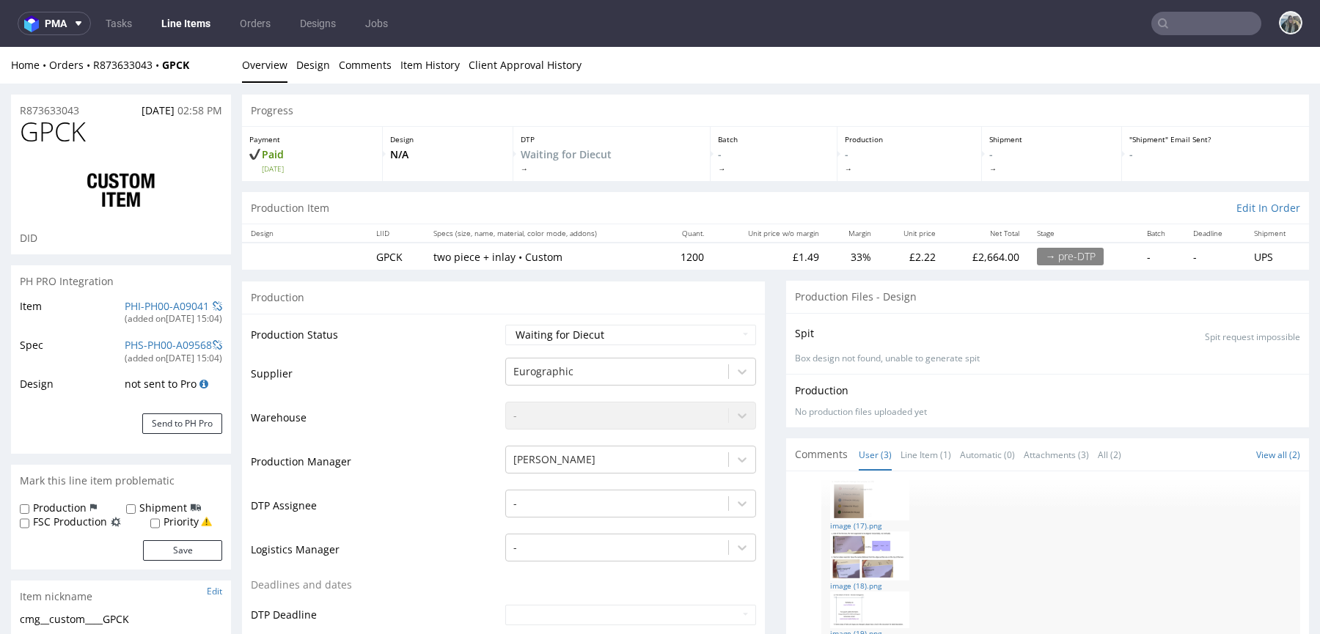
click at [411, 252] on td "GPCK" at bounding box center [395, 256] width 57 height 27
click at [384, 252] on td "GPCK" at bounding box center [395, 256] width 57 height 27
copy td "GPCK"
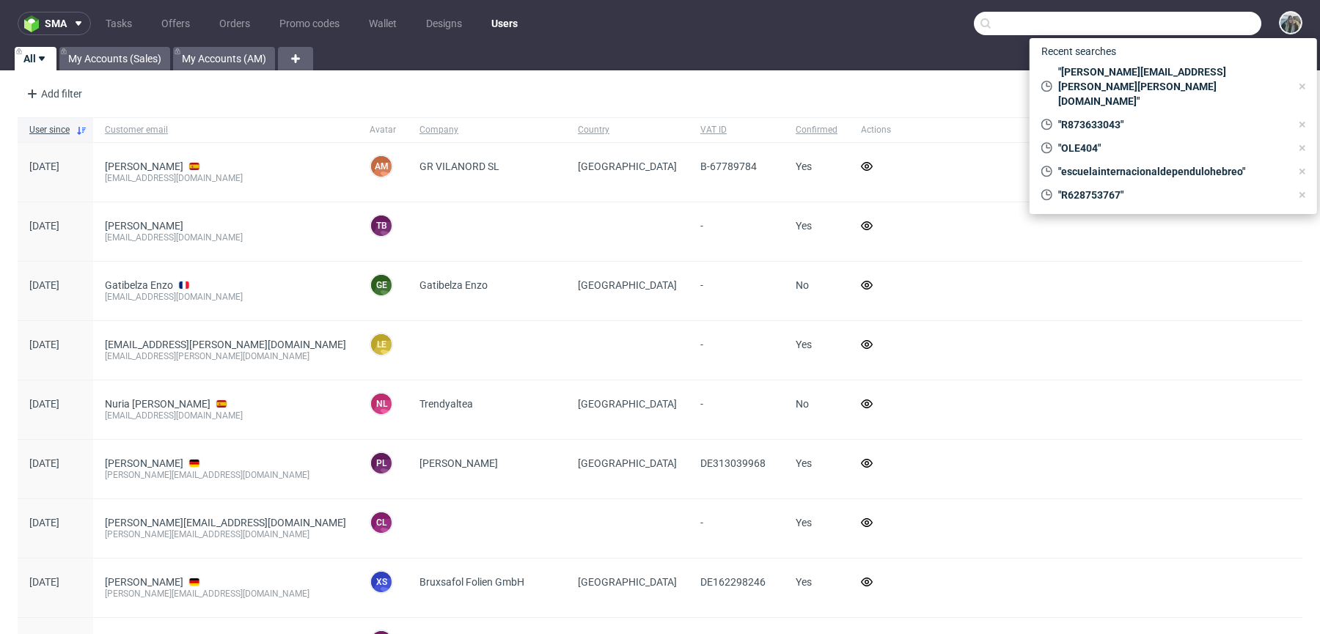
click at [1209, 27] on input "text" at bounding box center [1117, 23] width 287 height 23
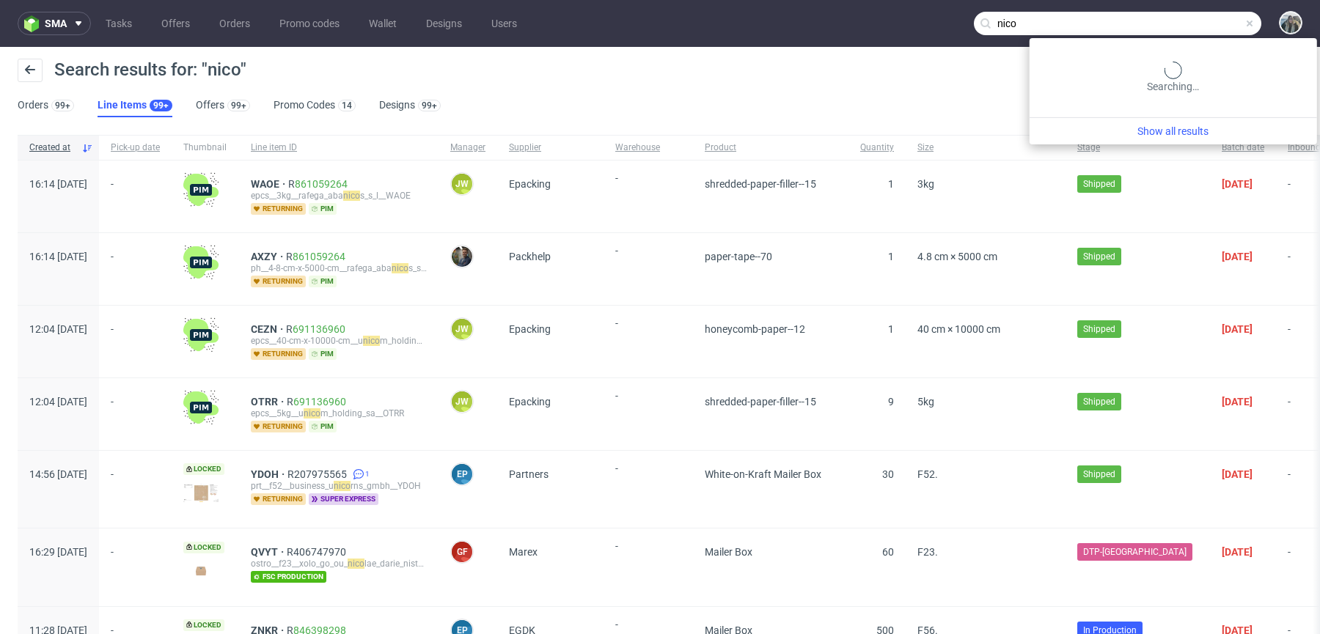
click at [1207, 27] on input "nico" at bounding box center [1117, 23] width 287 height 23
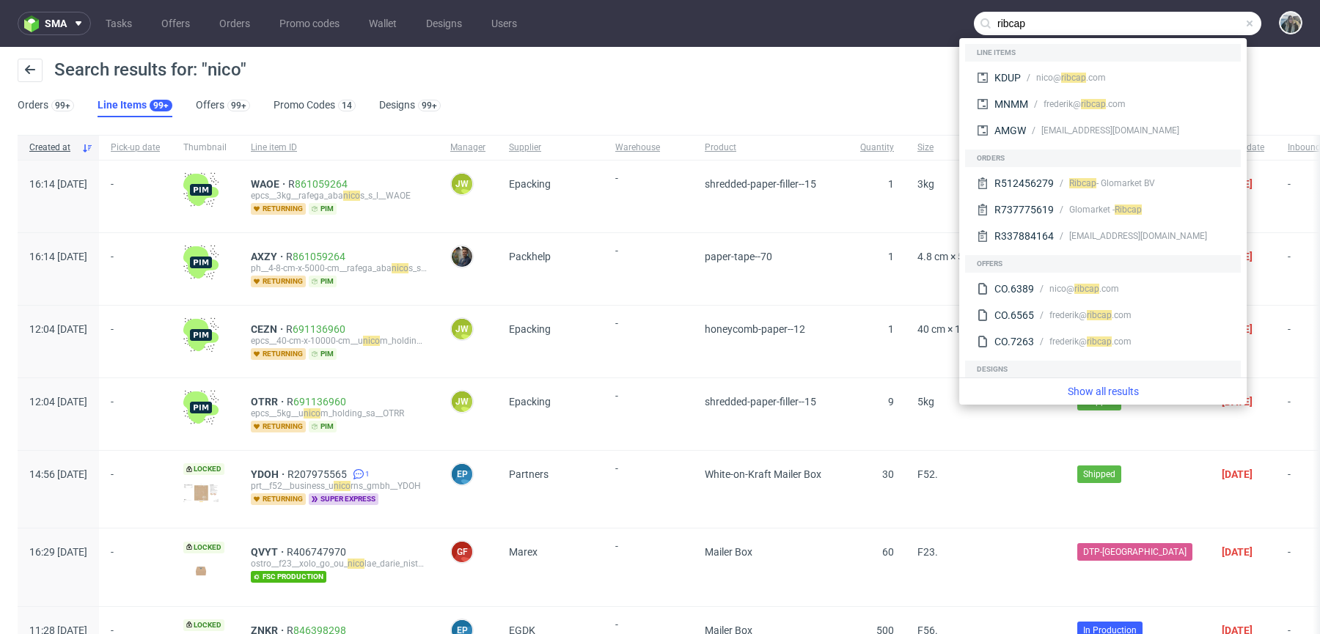
type input "ribcap"
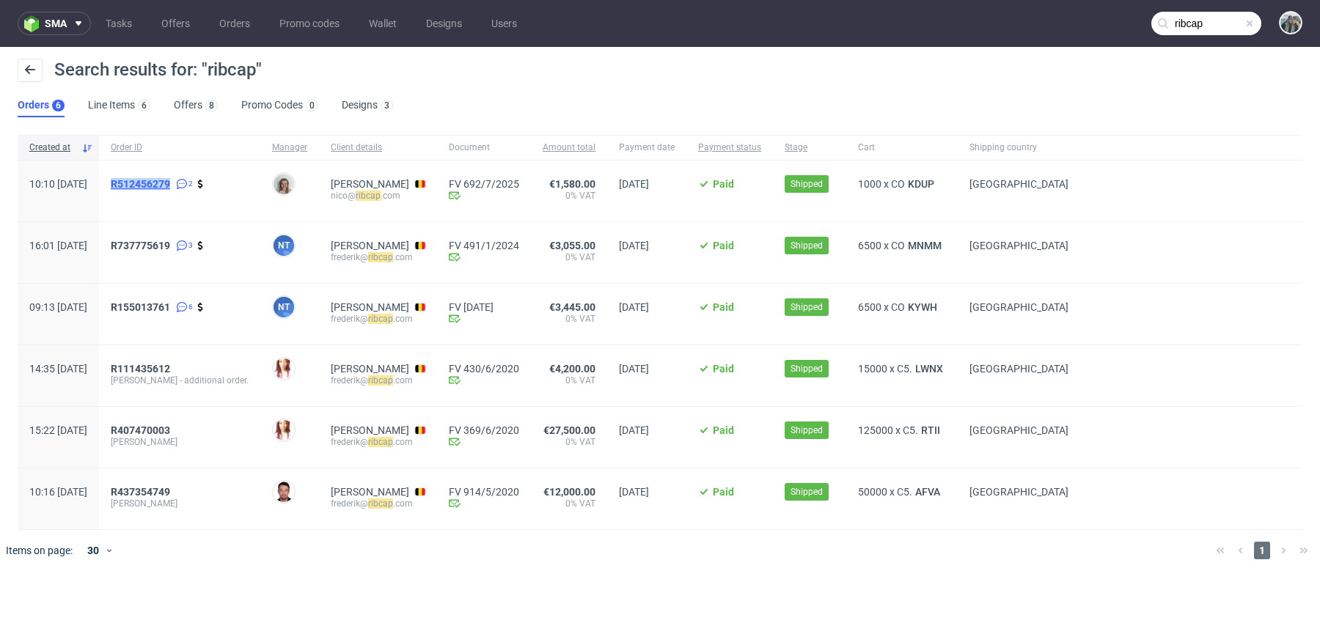
drag, startPoint x: 163, startPoint y: 197, endPoint x: 156, endPoint y: 183, distance: 14.8
click at [156, 183] on span "R512456279 2" at bounding box center [180, 191] width 138 height 26
copy span "R512456279"
drag, startPoint x: 162, startPoint y: 200, endPoint x: 152, endPoint y: 183, distance: 20.4
click at [152, 183] on div "R 512456279 2" at bounding box center [179, 191] width 161 height 61
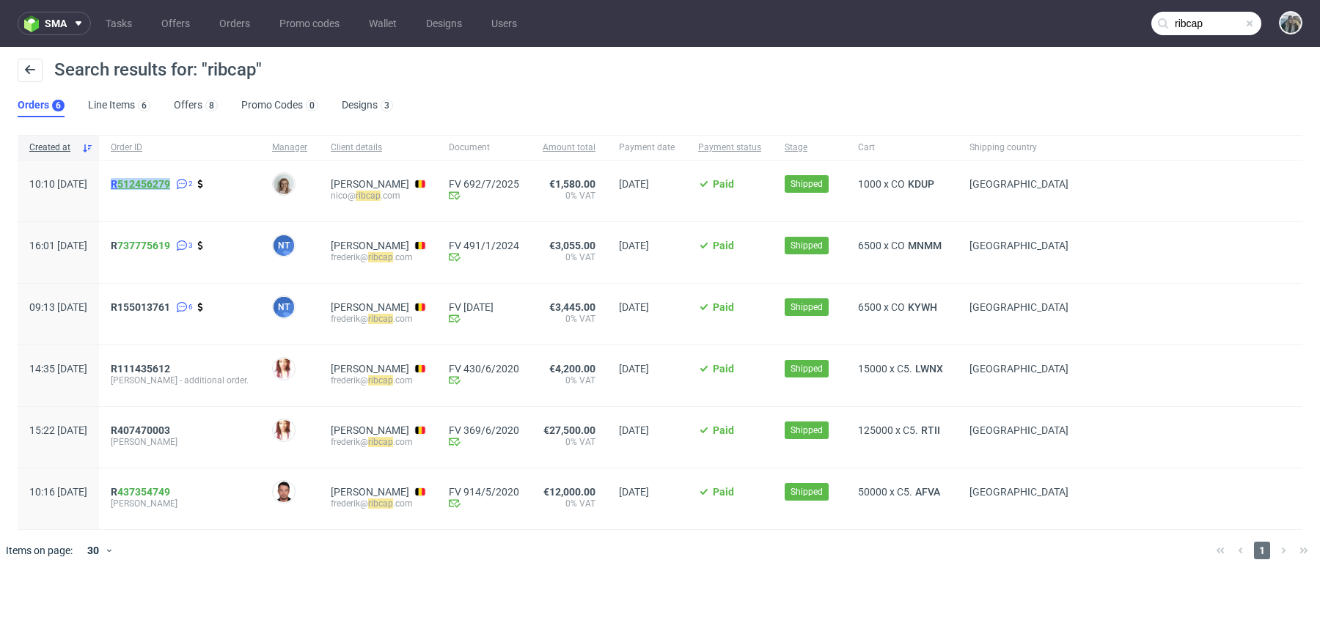
copy span "R 512456279"
click at [164, 188] on link "512456279" at bounding box center [143, 184] width 53 height 12
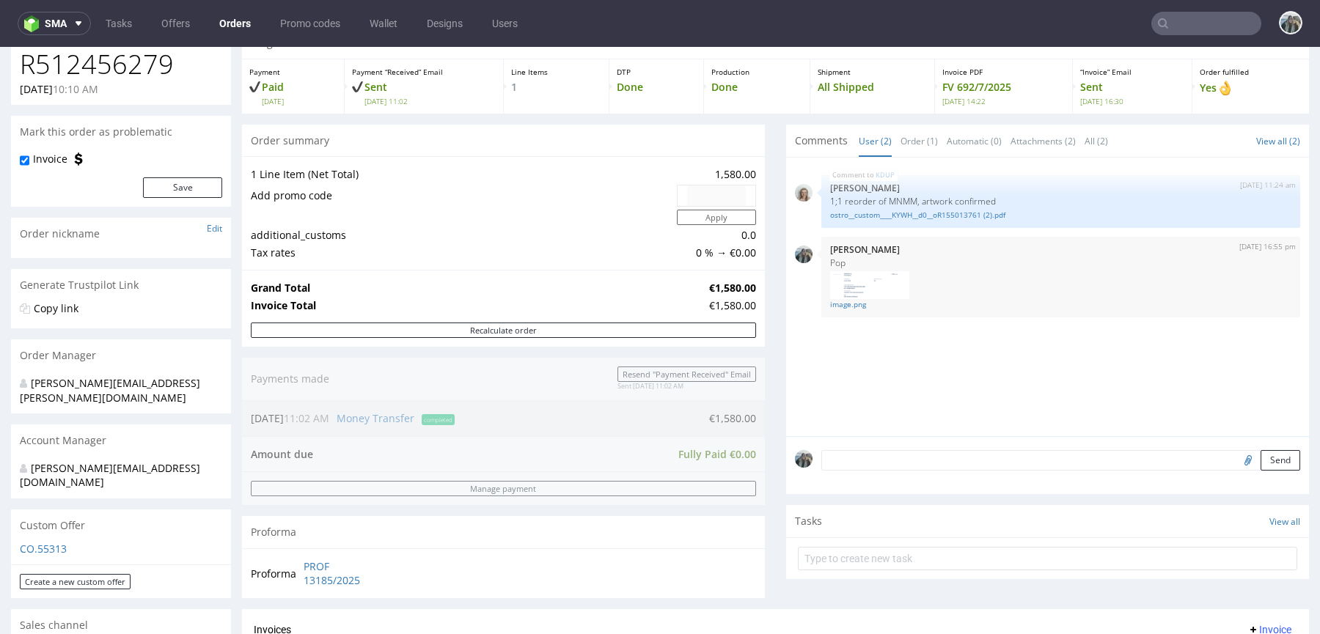
scroll to position [71, 0]
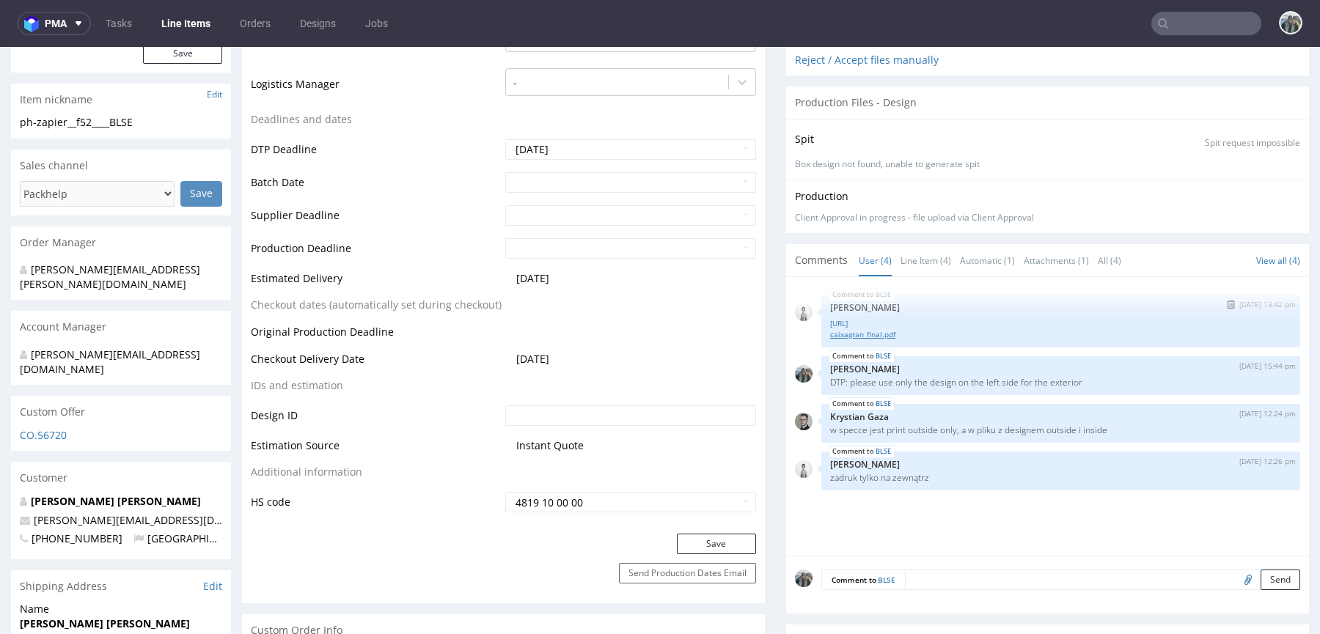
scroll to position [503, 0]
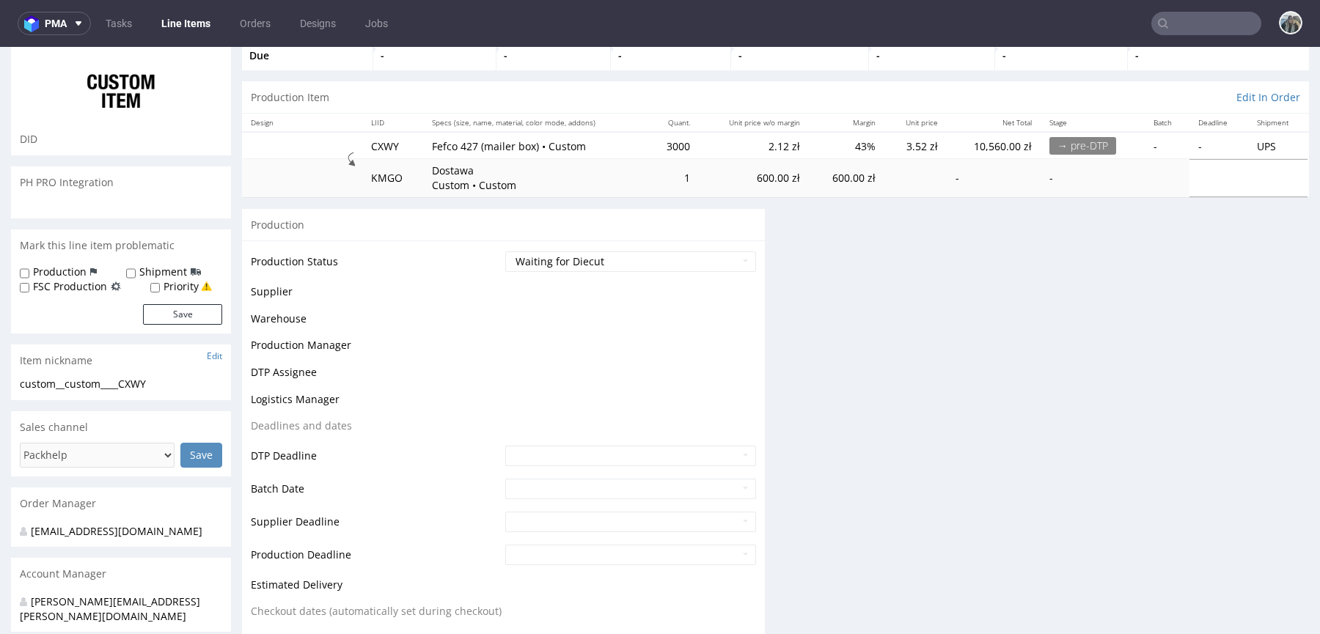
scroll to position [460, 0]
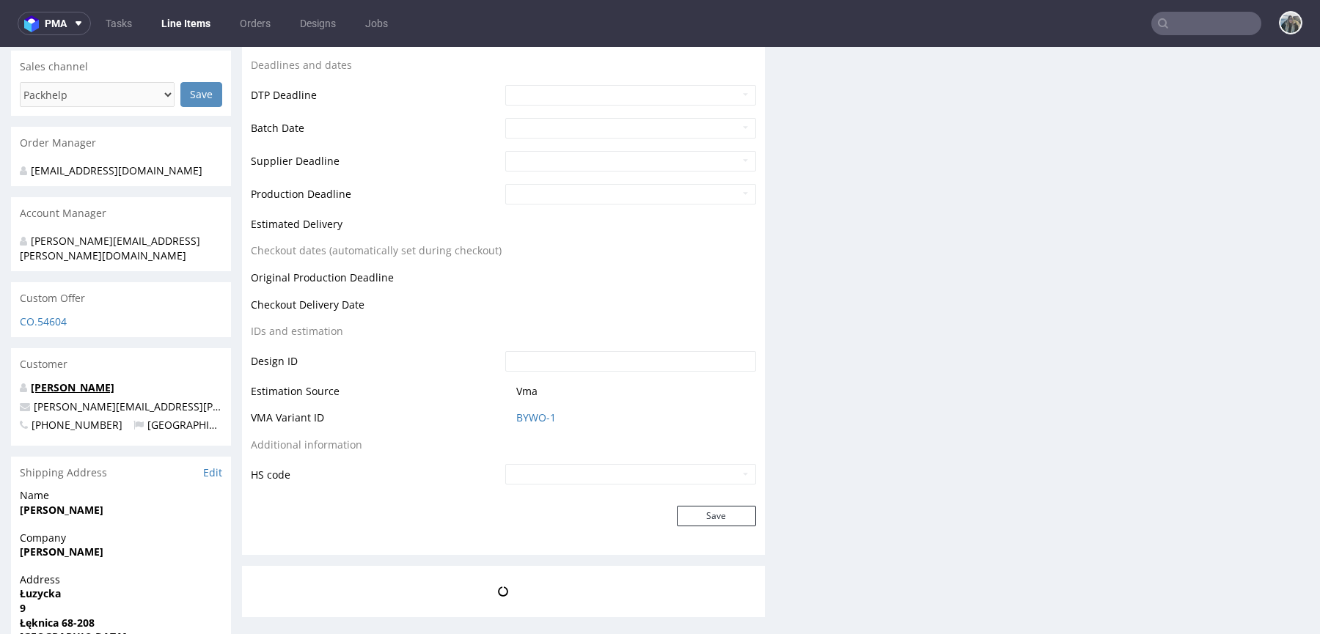
click at [81, 381] on link "[PERSON_NAME]" at bounding box center [73, 388] width 84 height 14
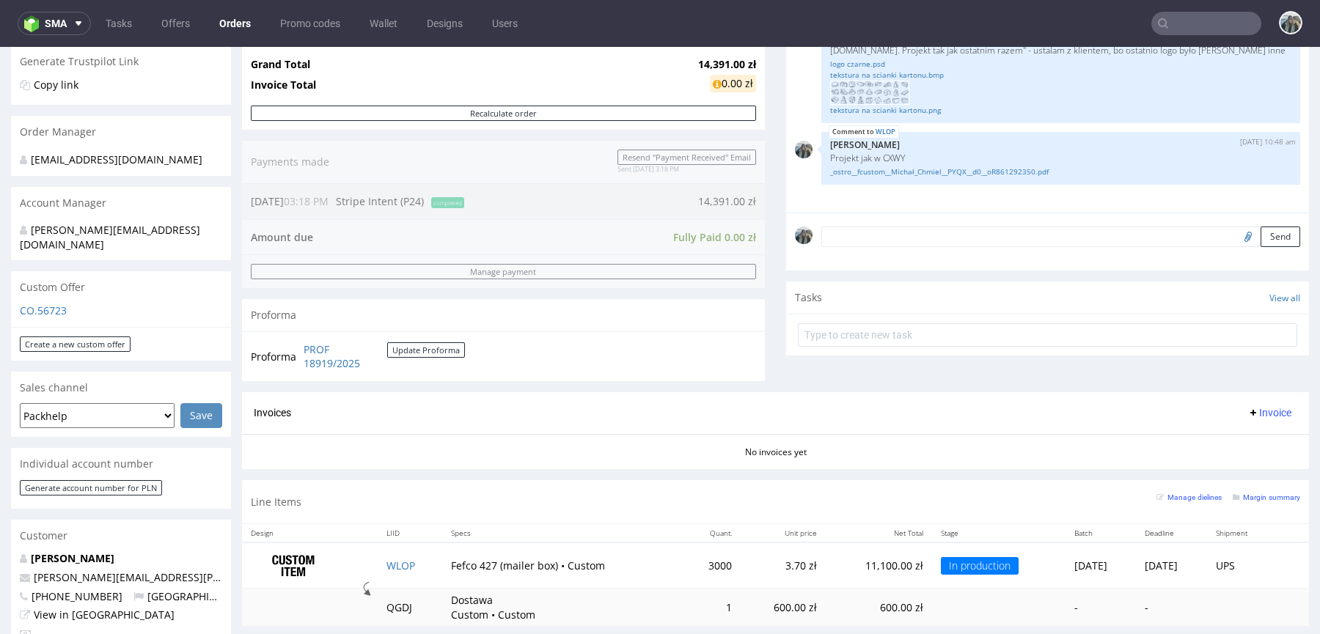
scroll to position [374, 0]
